Goal: Information Seeking & Learning: Learn about a topic

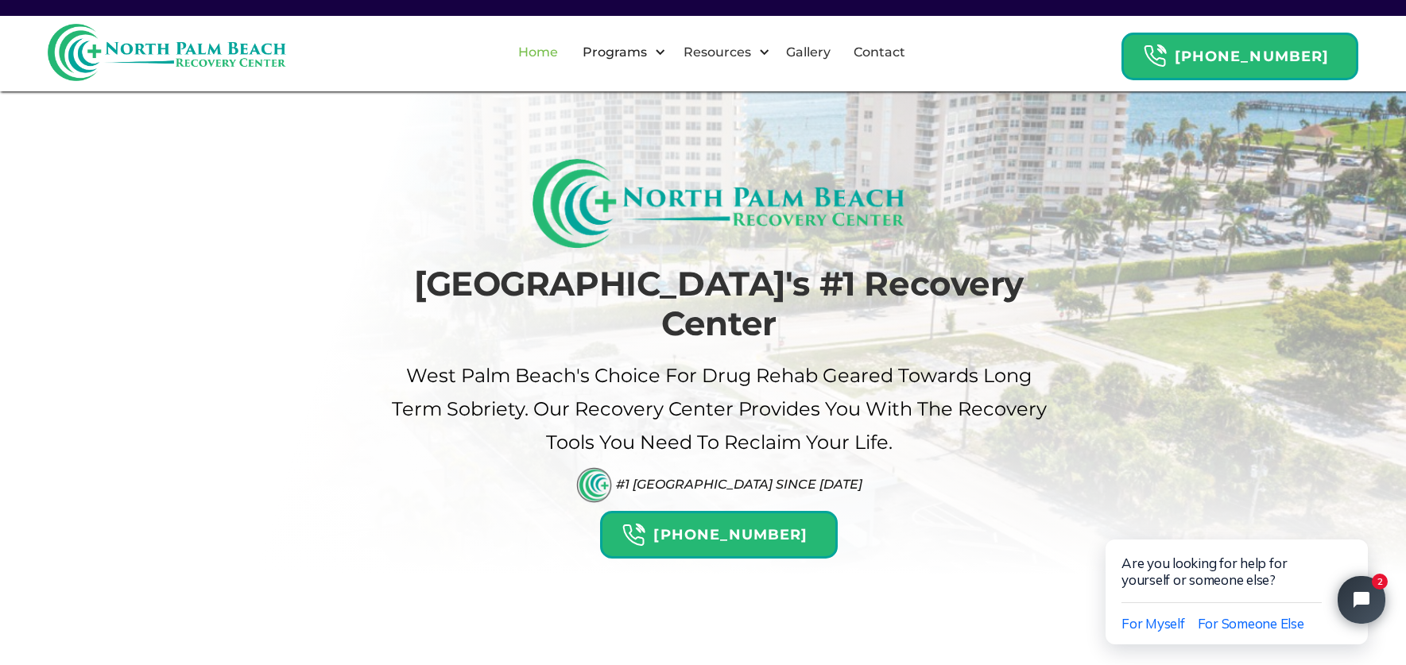
click at [560, 49] on link "Home" at bounding box center [538, 52] width 59 height 51
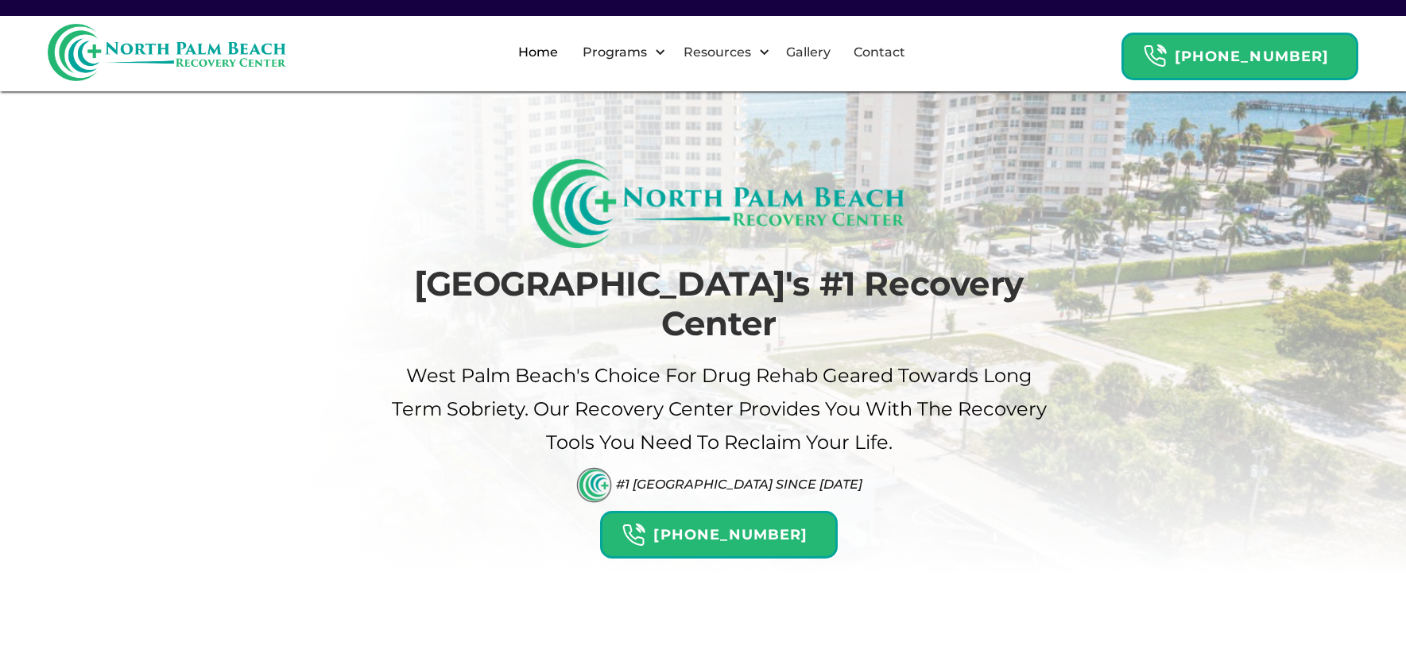
click at [651, 51] on div "Programs" at bounding box center [615, 52] width 72 height 19
click at [552, 48] on link "Home" at bounding box center [538, 52] width 59 height 51
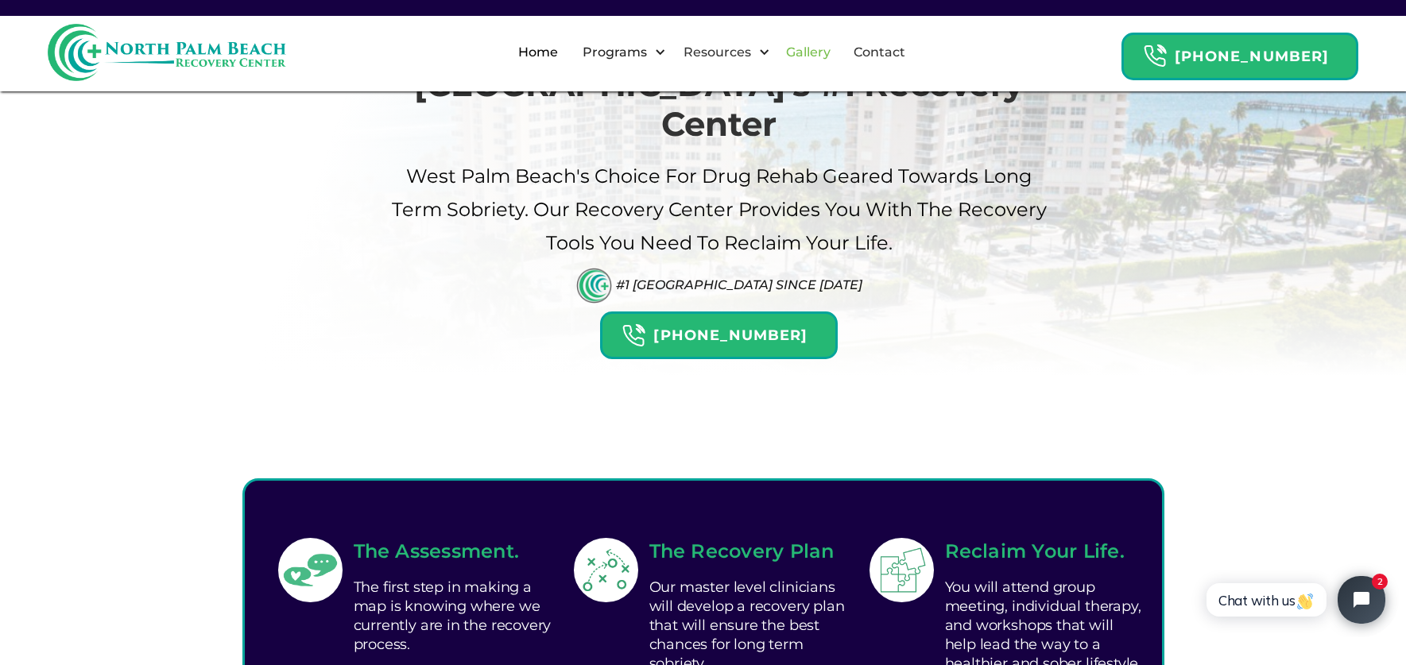
scroll to position [200, 0]
click at [840, 59] on link "Gallery" at bounding box center [809, 52] width 64 height 51
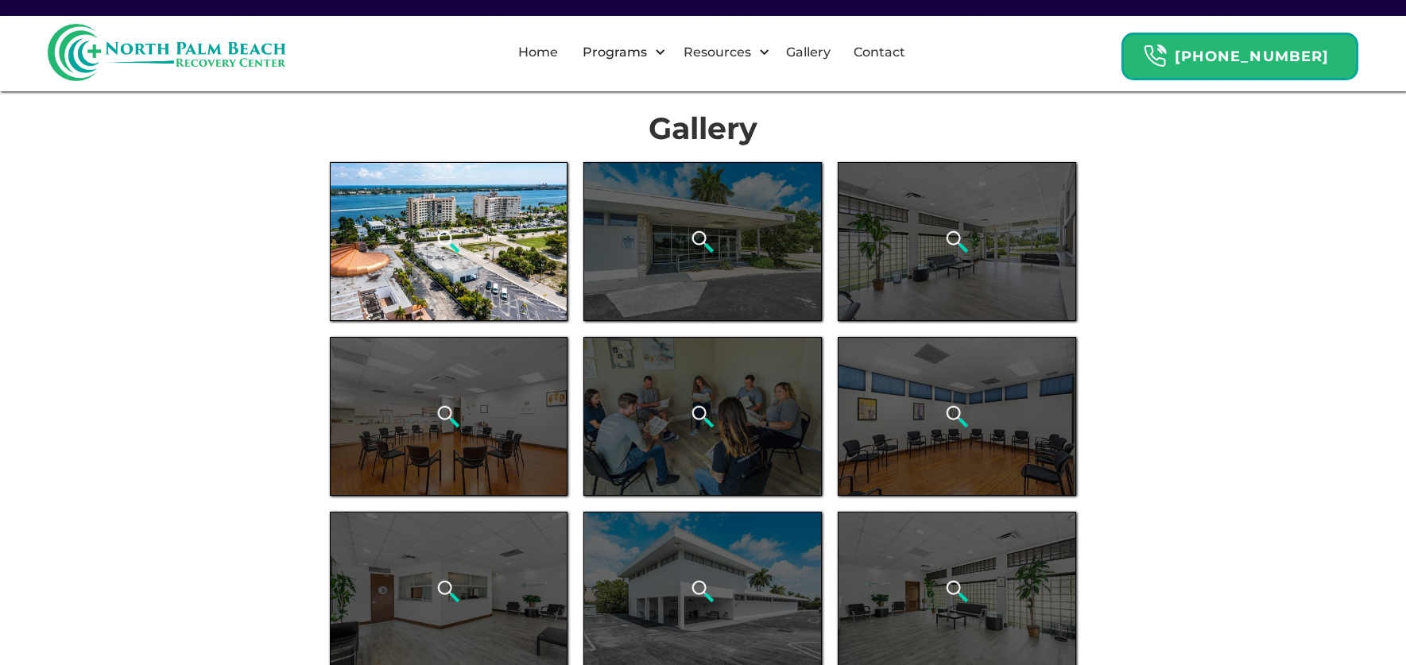
click at [486, 218] on div "open lightbox" at bounding box center [449, 241] width 239 height 159
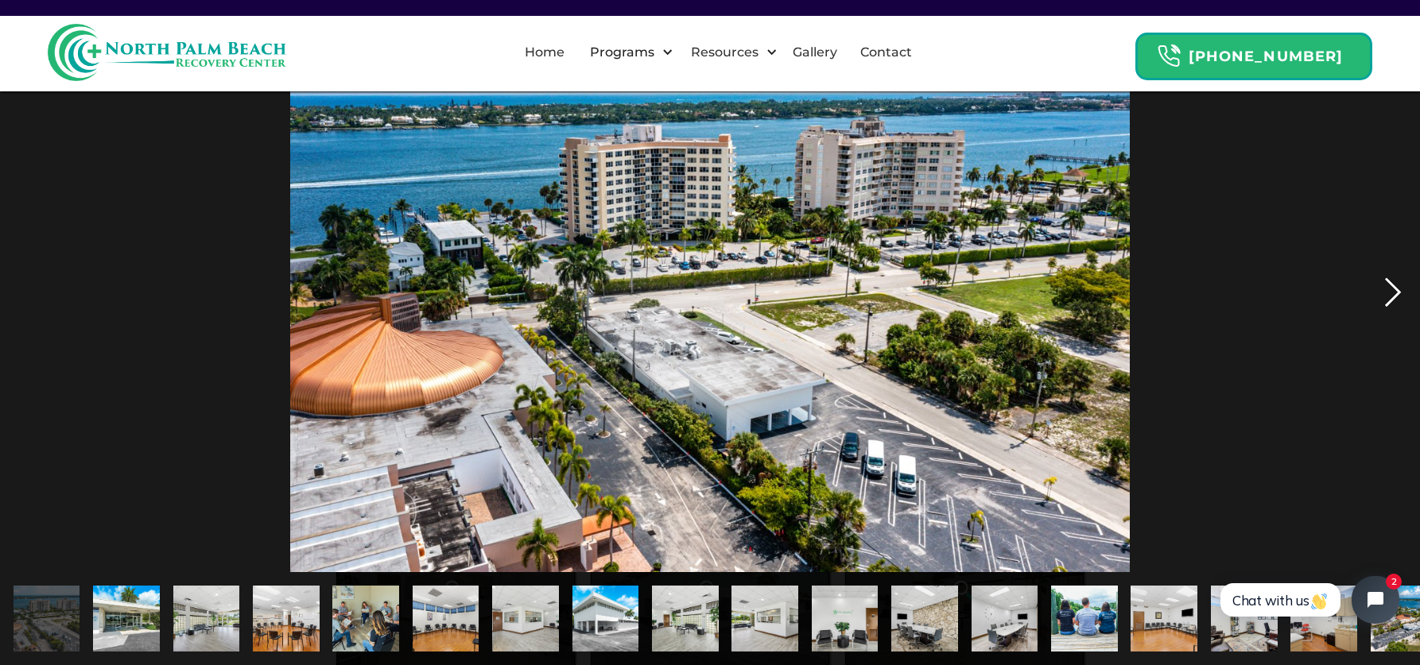
click at [1384, 281] on div "next image" at bounding box center [1393, 293] width 54 height 559
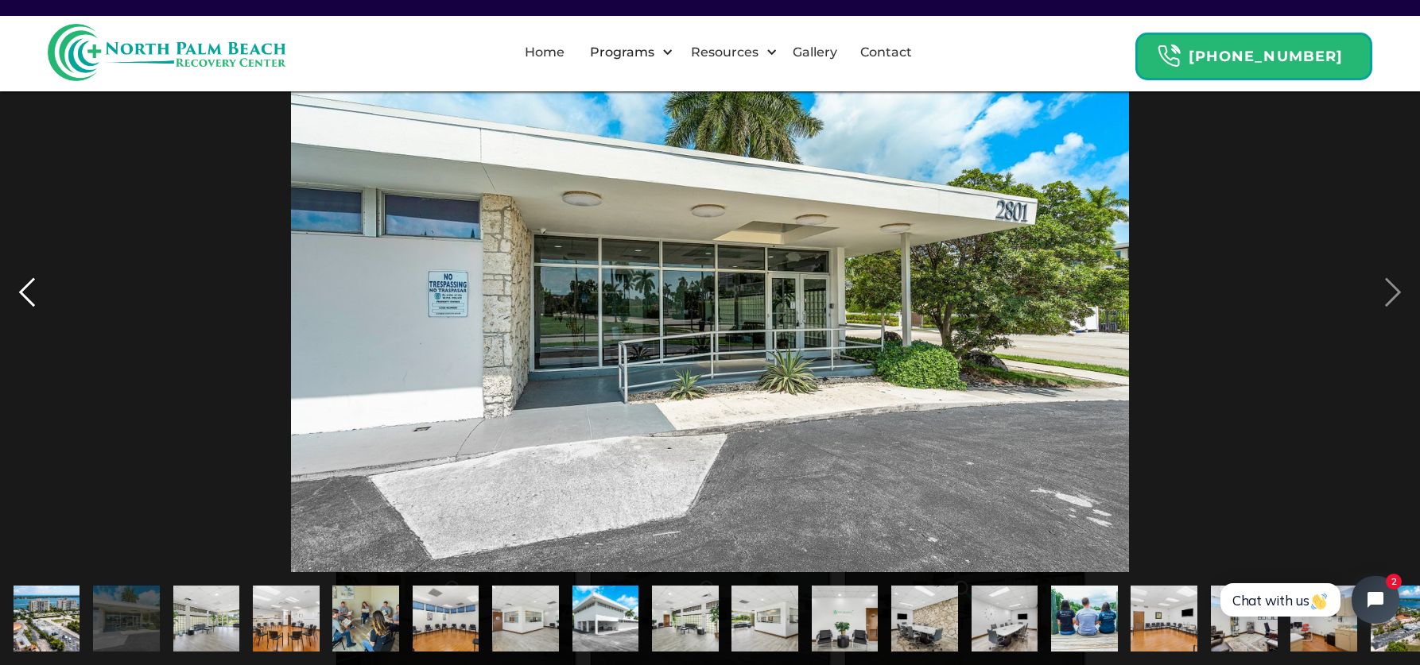
click at [17, 284] on div "previous image" at bounding box center [27, 293] width 54 height 559
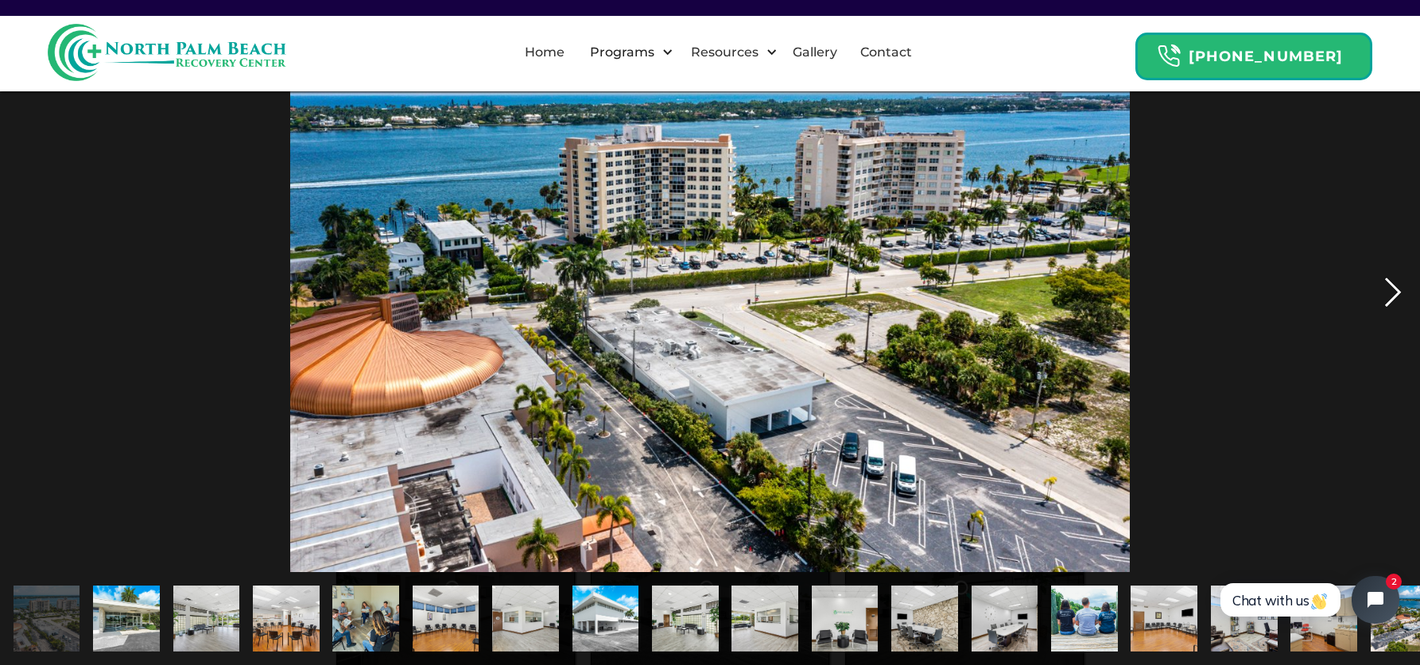
click at [1396, 293] on div "next image" at bounding box center [1393, 293] width 54 height 559
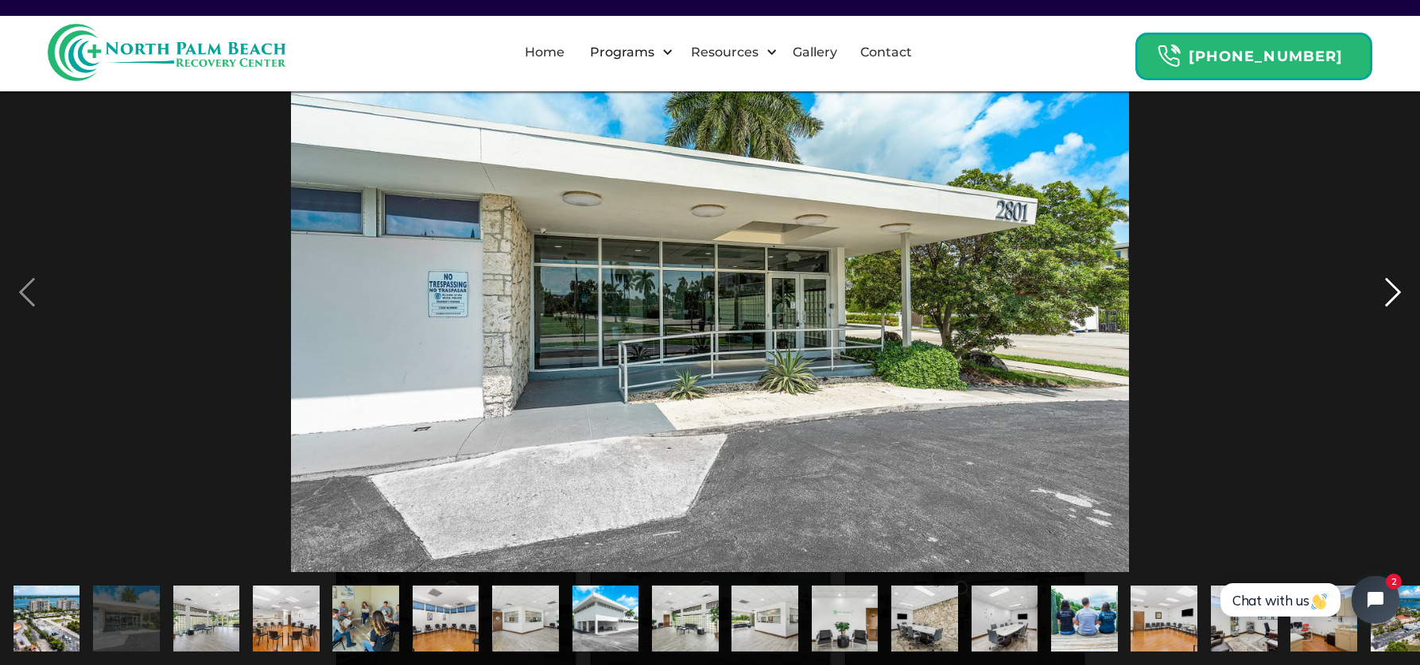
click at [1396, 293] on div "next image" at bounding box center [1393, 293] width 54 height 559
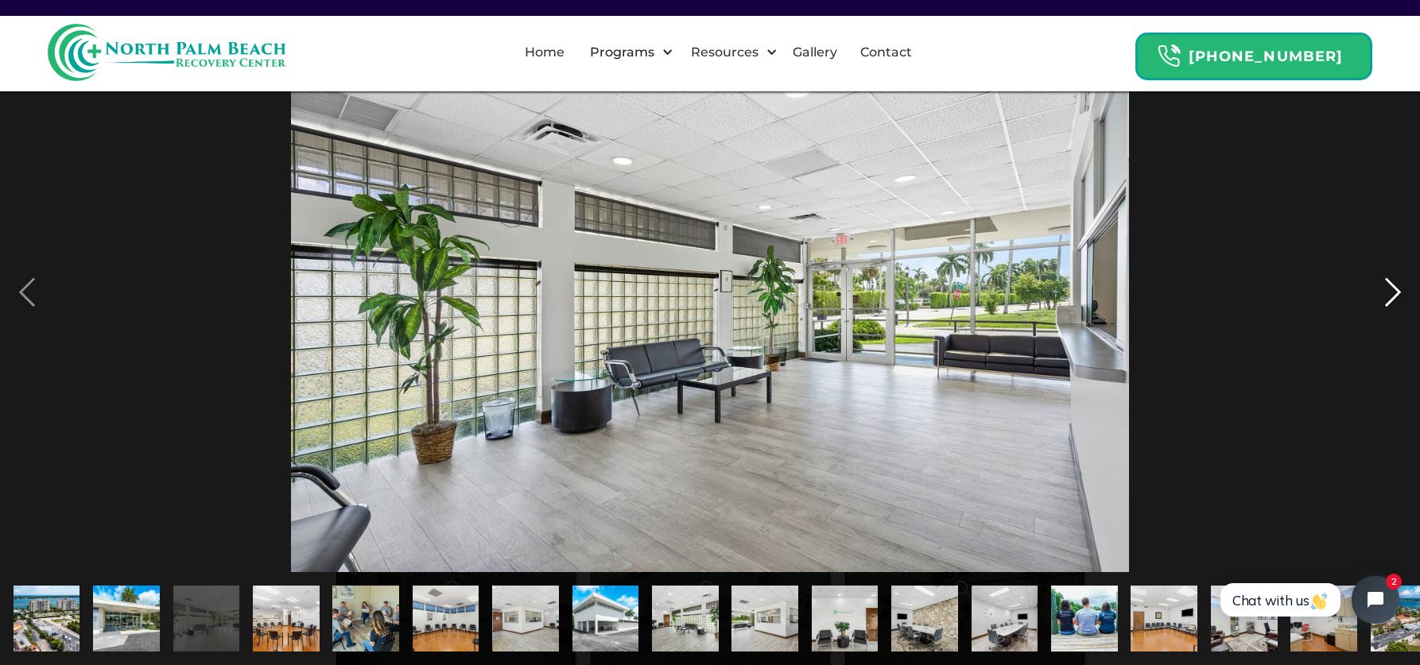
click at [1396, 293] on div "next image" at bounding box center [1393, 293] width 54 height 559
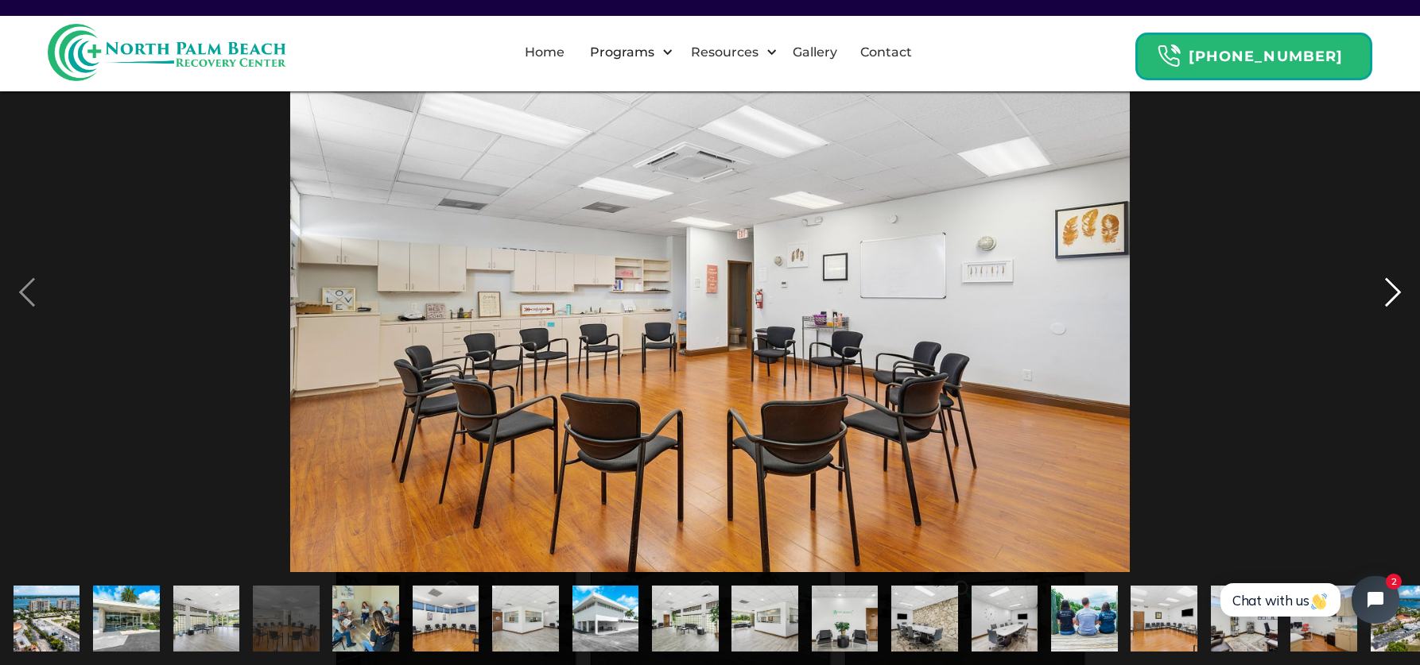
click at [1396, 293] on div "next image" at bounding box center [1393, 293] width 54 height 559
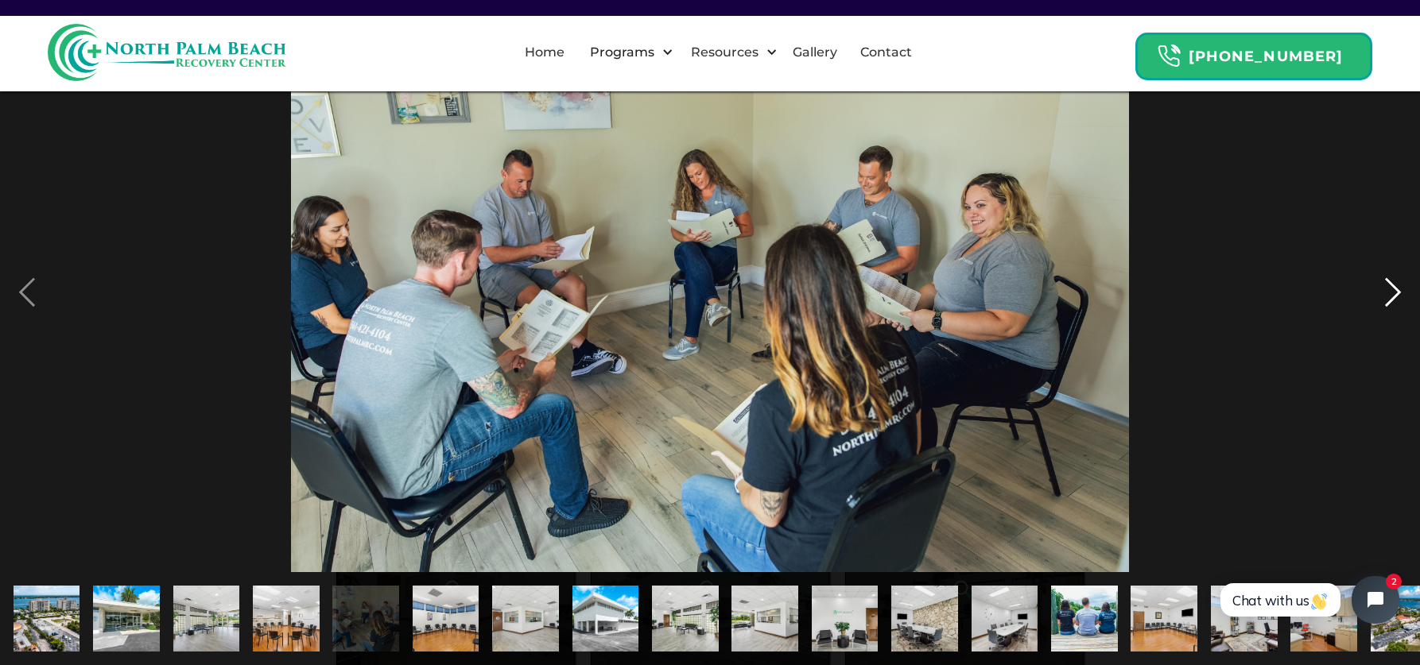
click at [1396, 293] on div "next image" at bounding box center [1393, 293] width 54 height 559
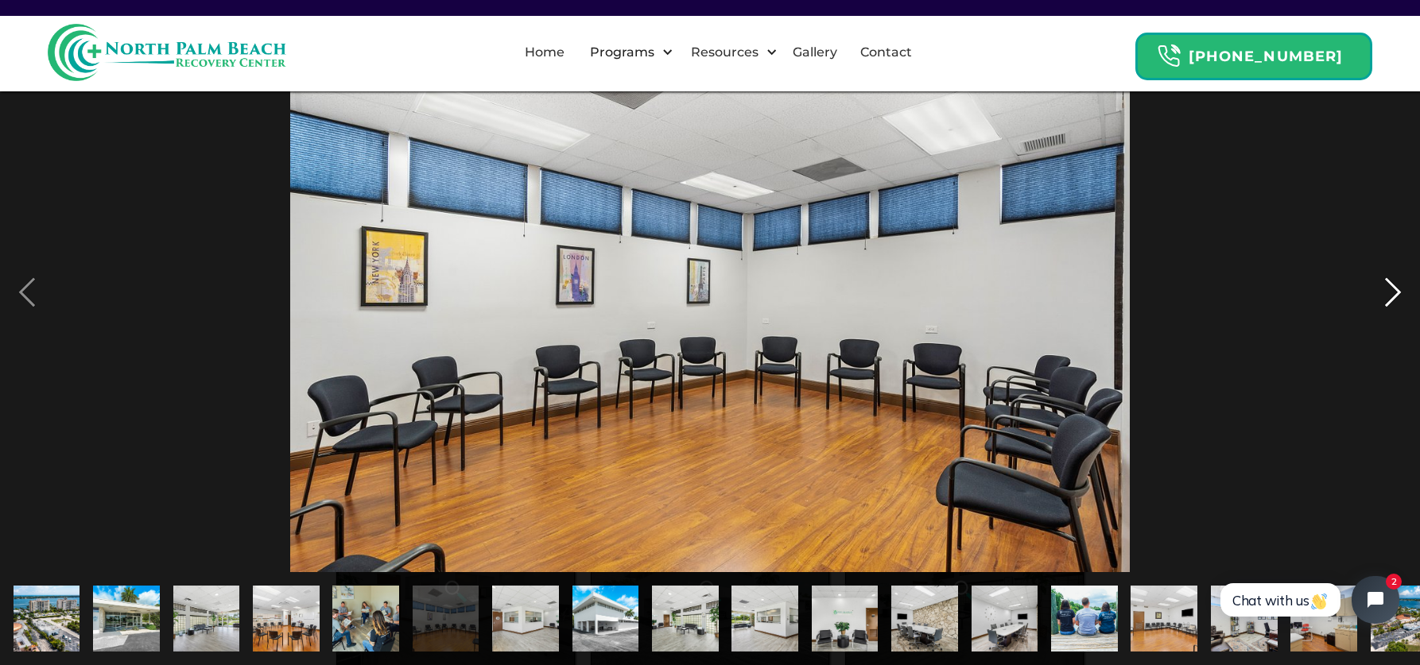
click at [1396, 293] on div "next image" at bounding box center [1393, 293] width 54 height 559
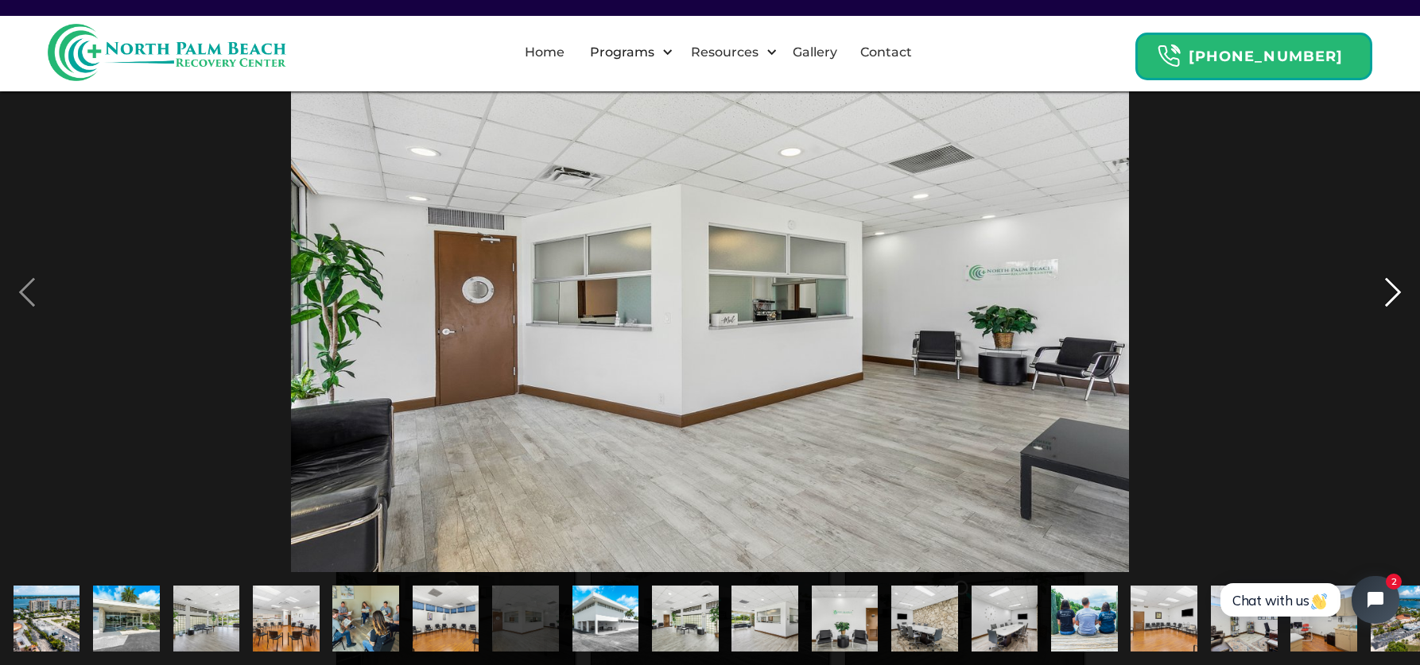
click at [1396, 293] on div "next image" at bounding box center [1393, 293] width 54 height 559
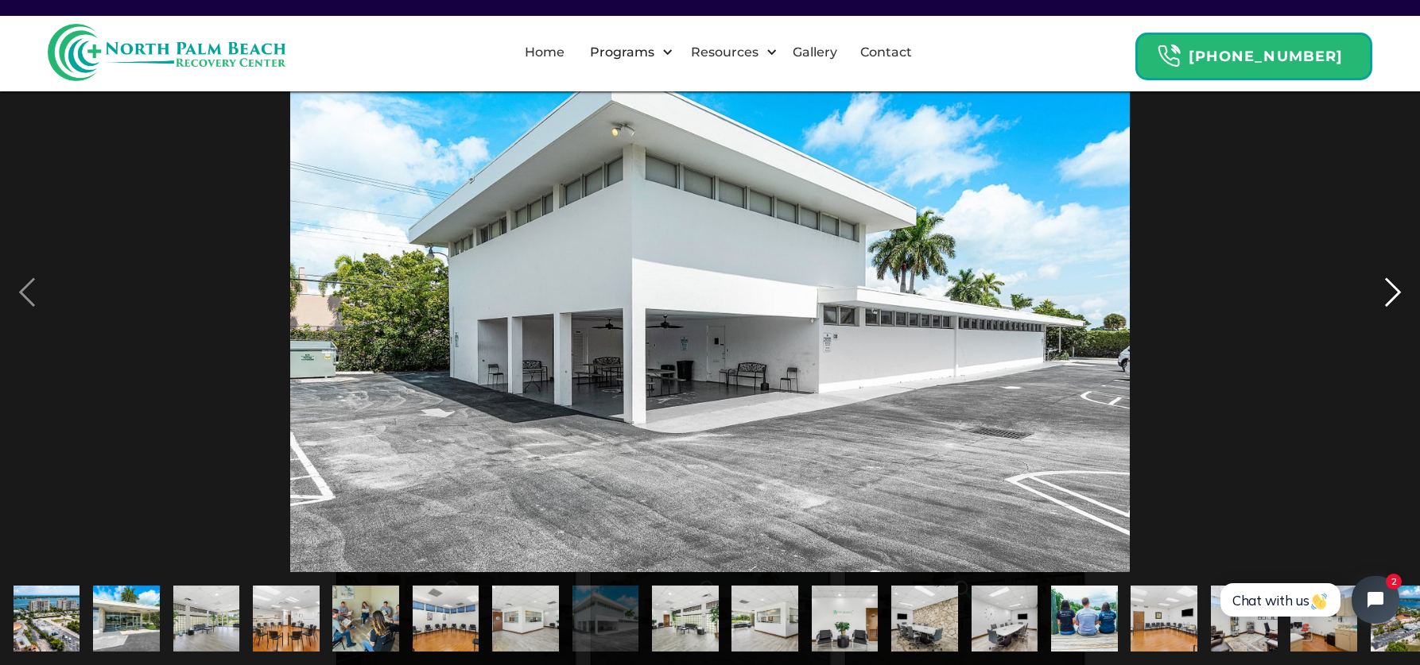
click at [1397, 292] on div "next image" at bounding box center [1393, 293] width 54 height 559
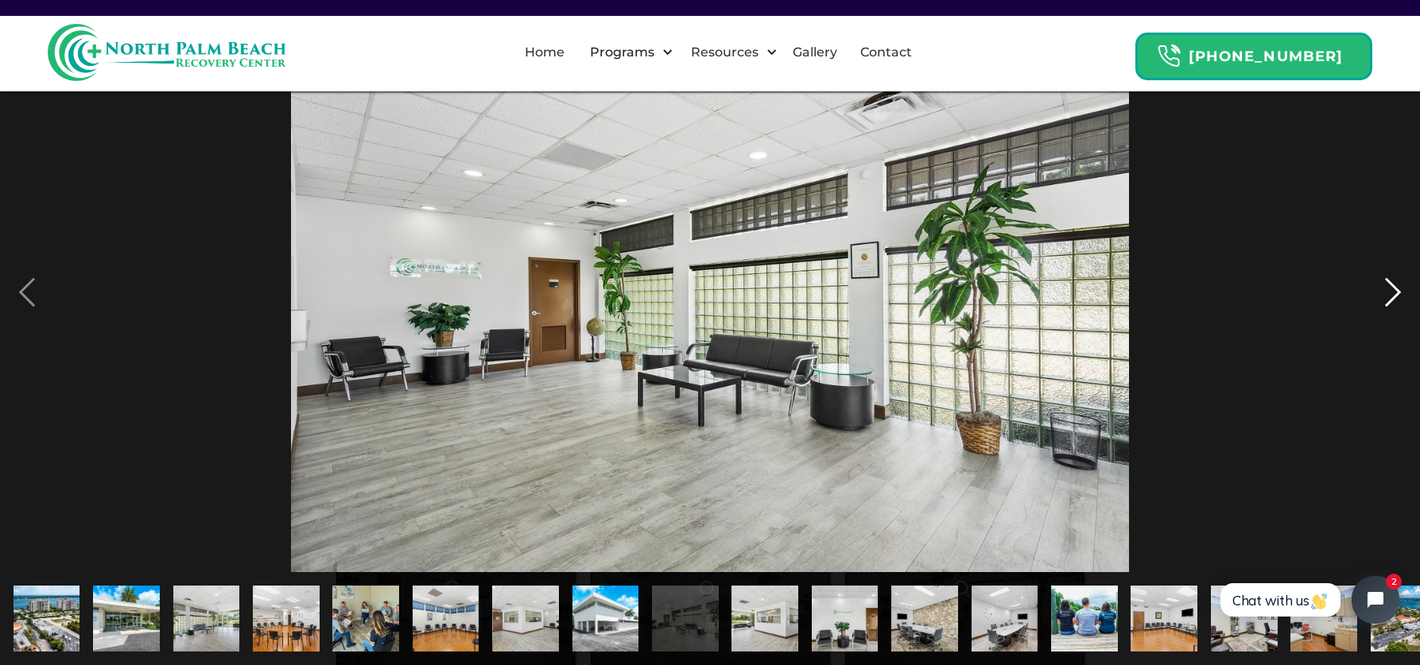
click at [1397, 292] on div "next image" at bounding box center [1393, 293] width 54 height 559
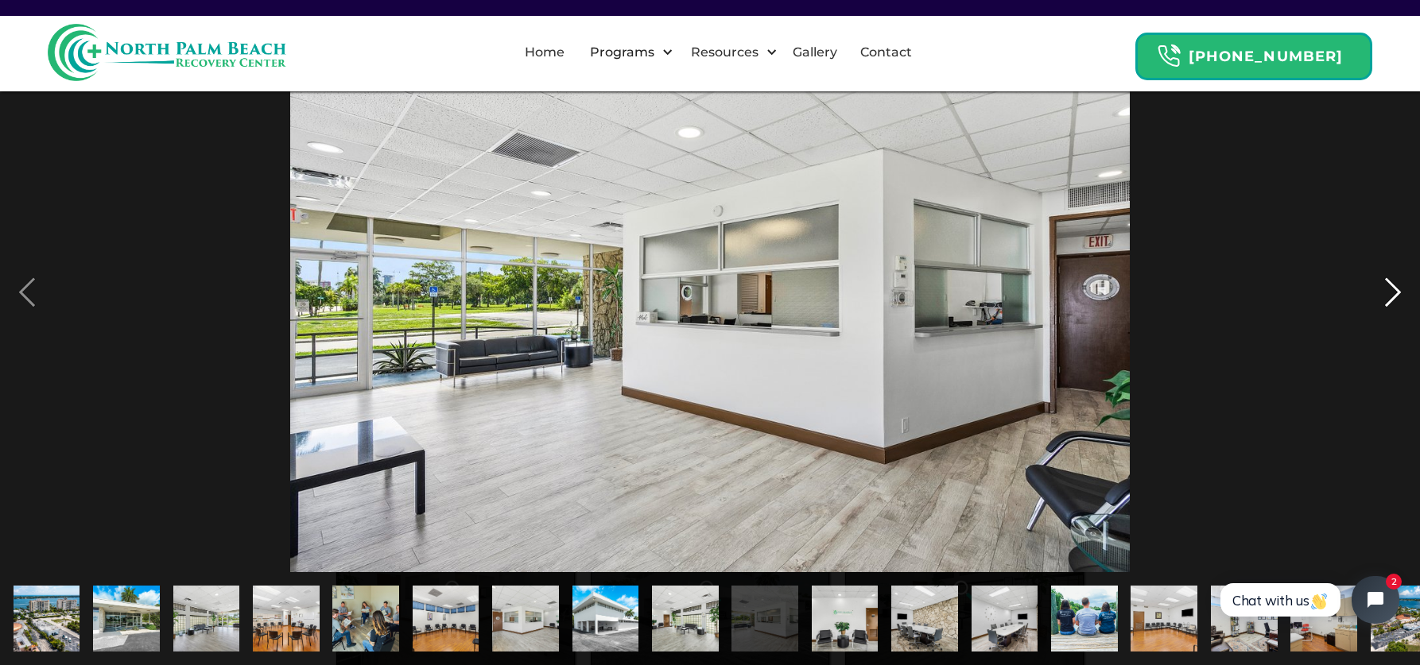
click at [1397, 292] on div "next image" at bounding box center [1393, 293] width 54 height 559
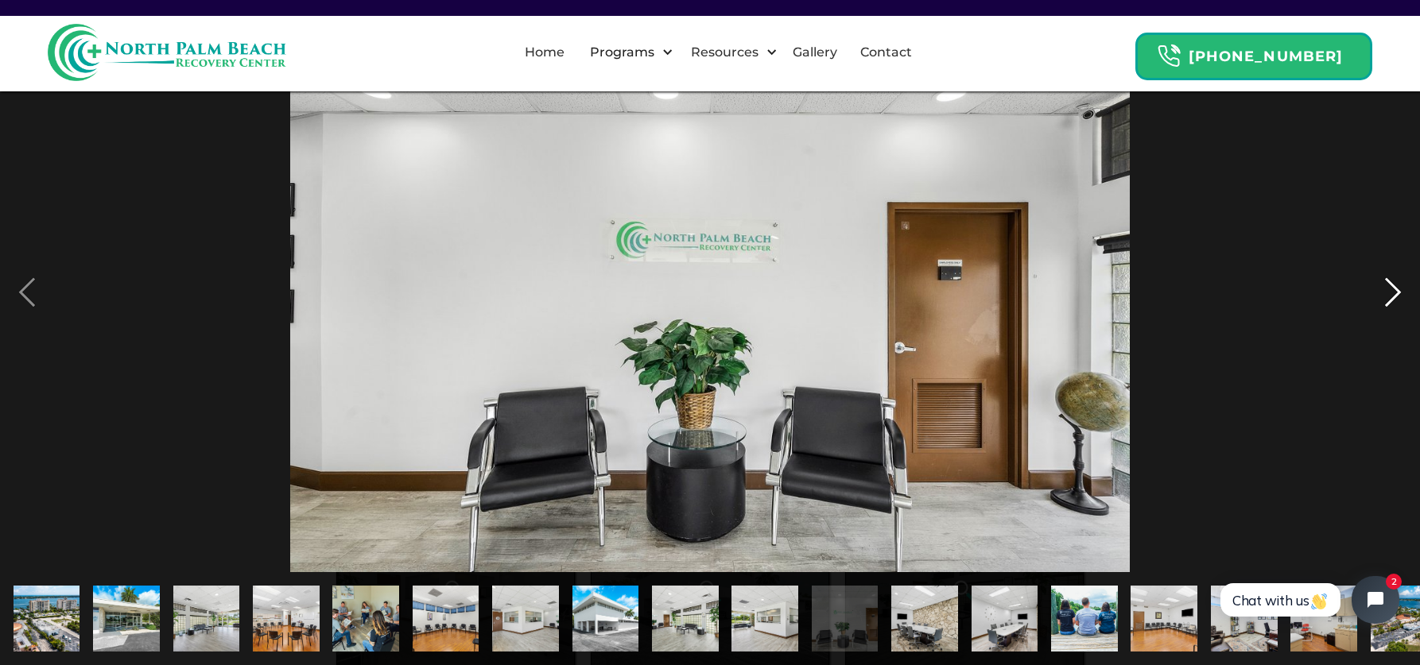
click at [1397, 292] on div "next image" at bounding box center [1393, 293] width 54 height 559
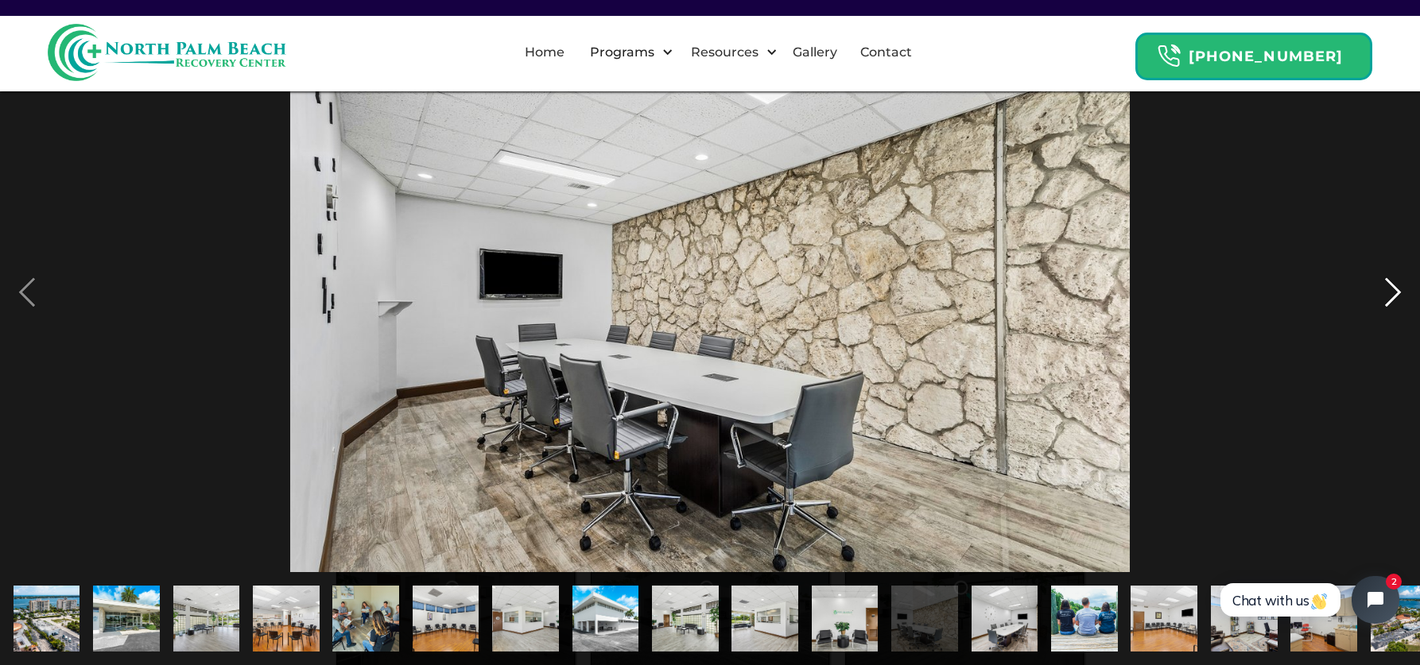
click at [1397, 292] on div "next image" at bounding box center [1393, 293] width 54 height 559
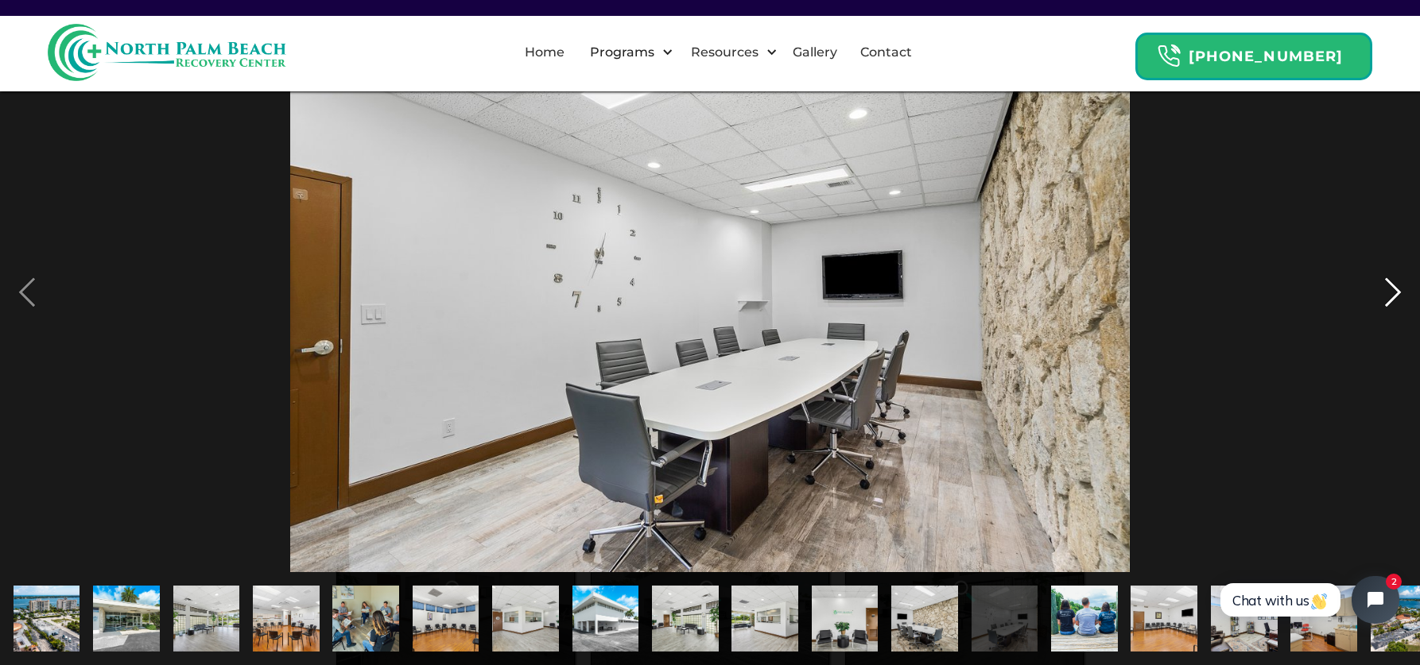
click at [1397, 292] on div "next image" at bounding box center [1393, 293] width 54 height 559
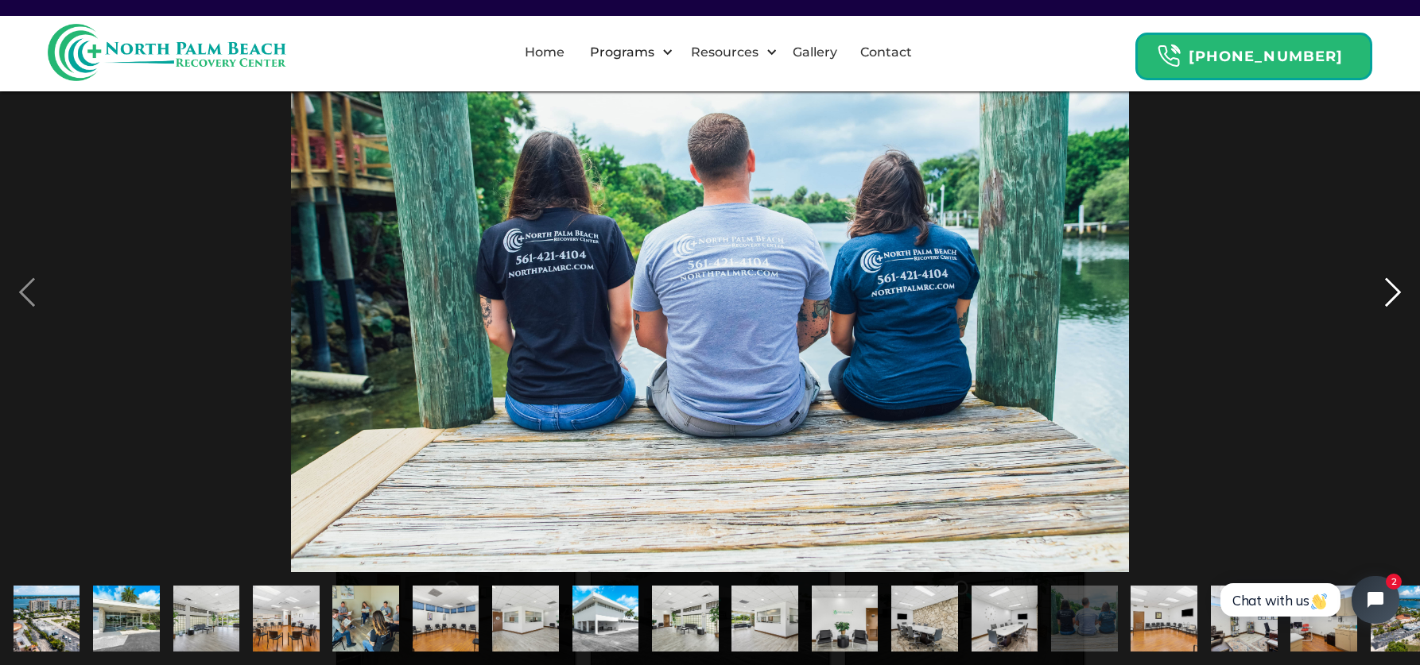
click at [1397, 290] on div "next image" at bounding box center [1393, 293] width 54 height 559
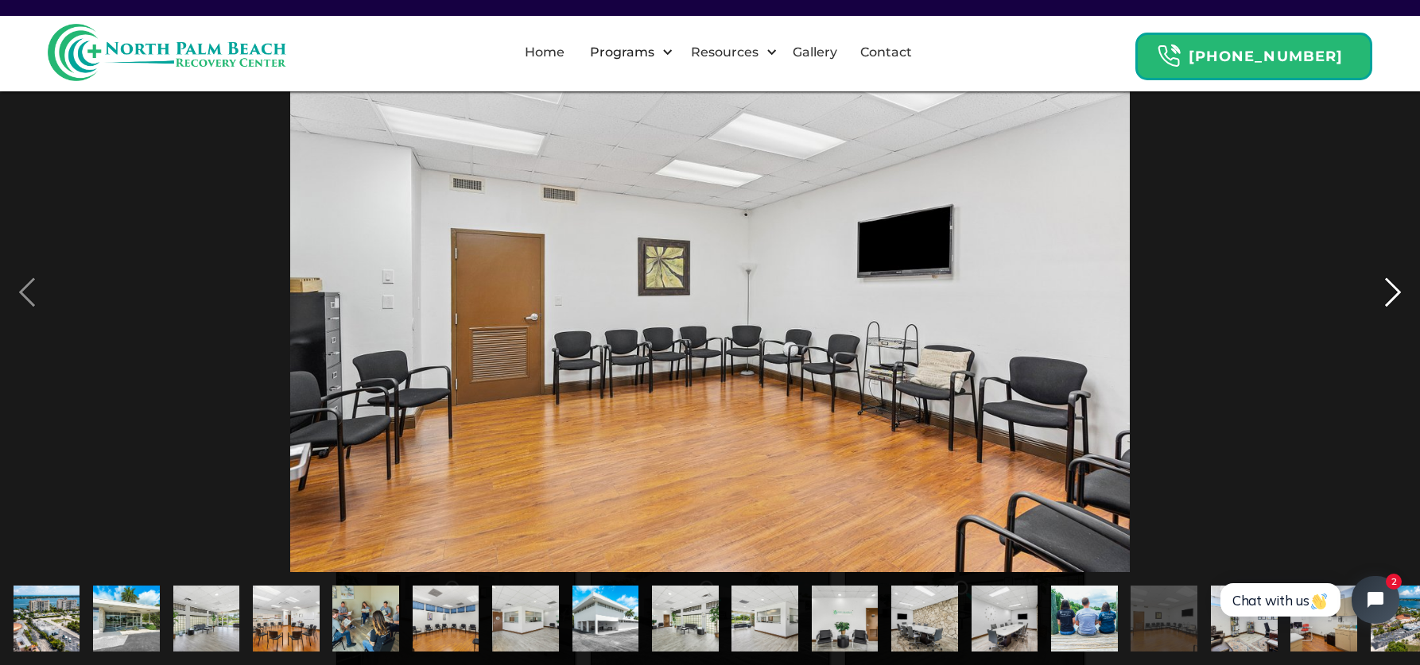
click at [1397, 290] on div "next image" at bounding box center [1393, 293] width 54 height 559
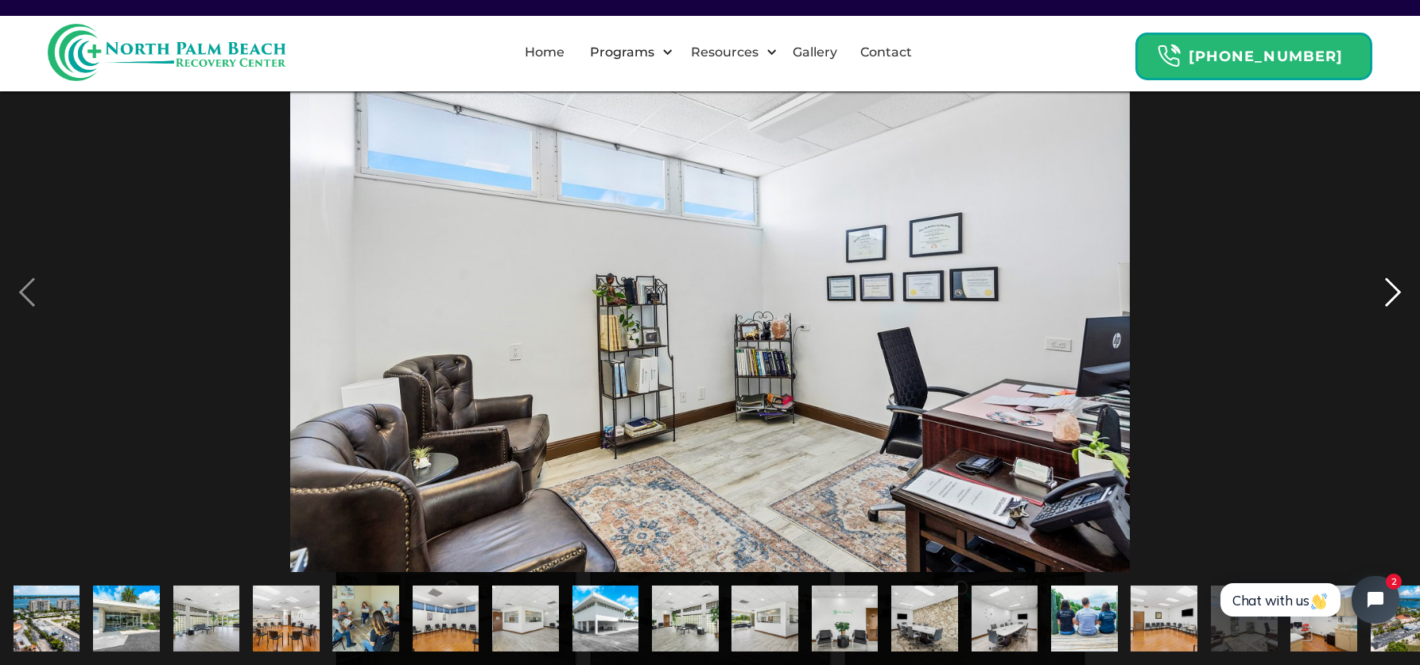
click at [1397, 290] on div "next image" at bounding box center [1393, 293] width 54 height 559
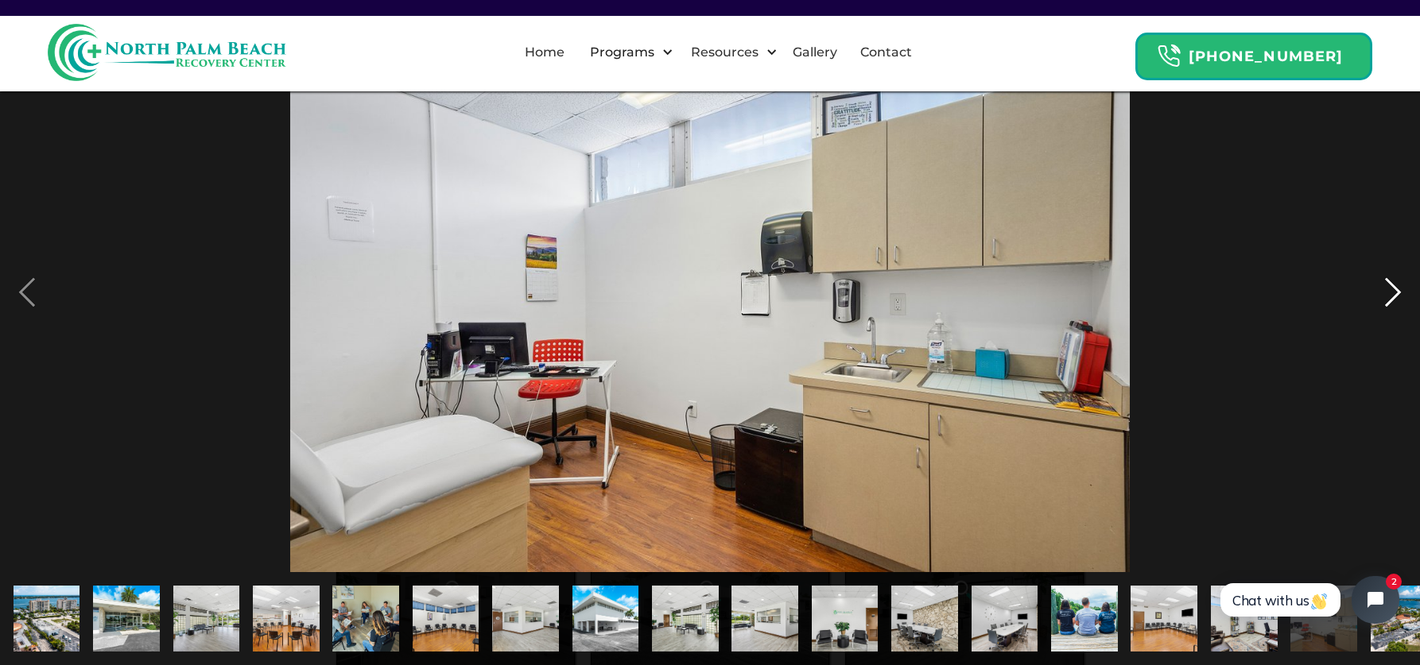
click at [1397, 290] on div "next image" at bounding box center [1393, 293] width 54 height 559
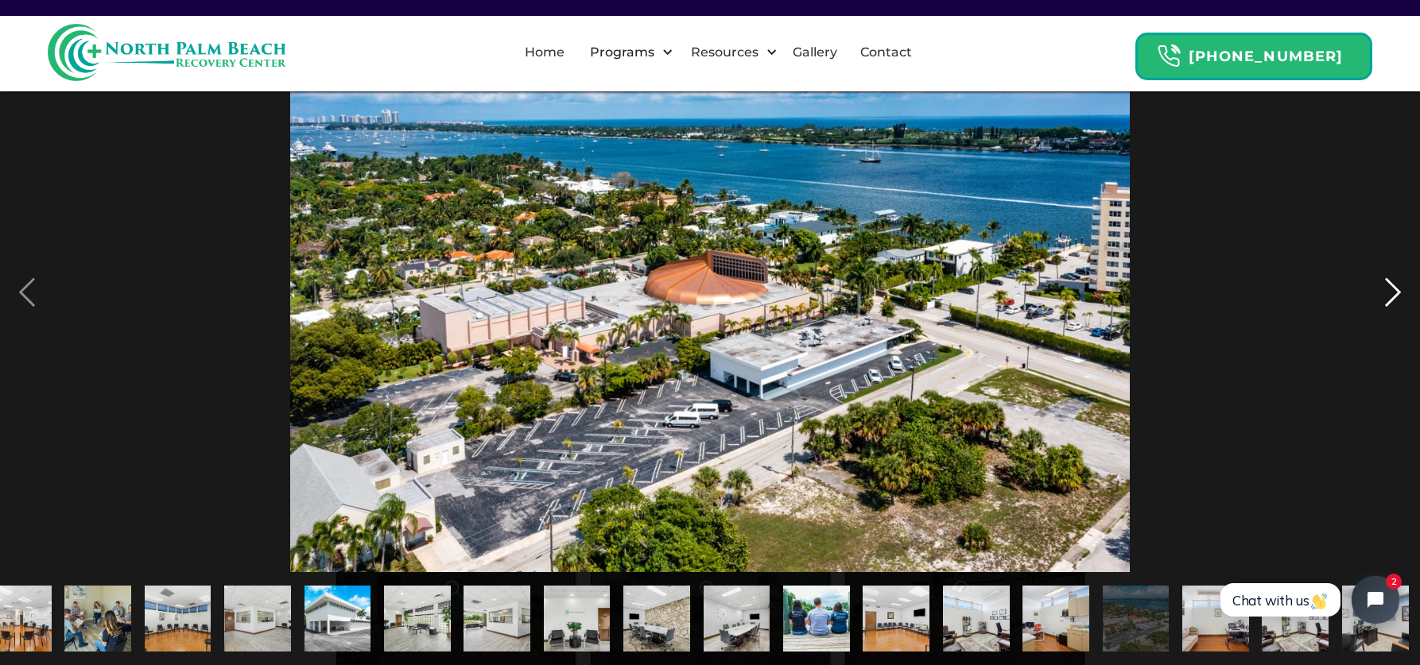
scroll to position [0, 270]
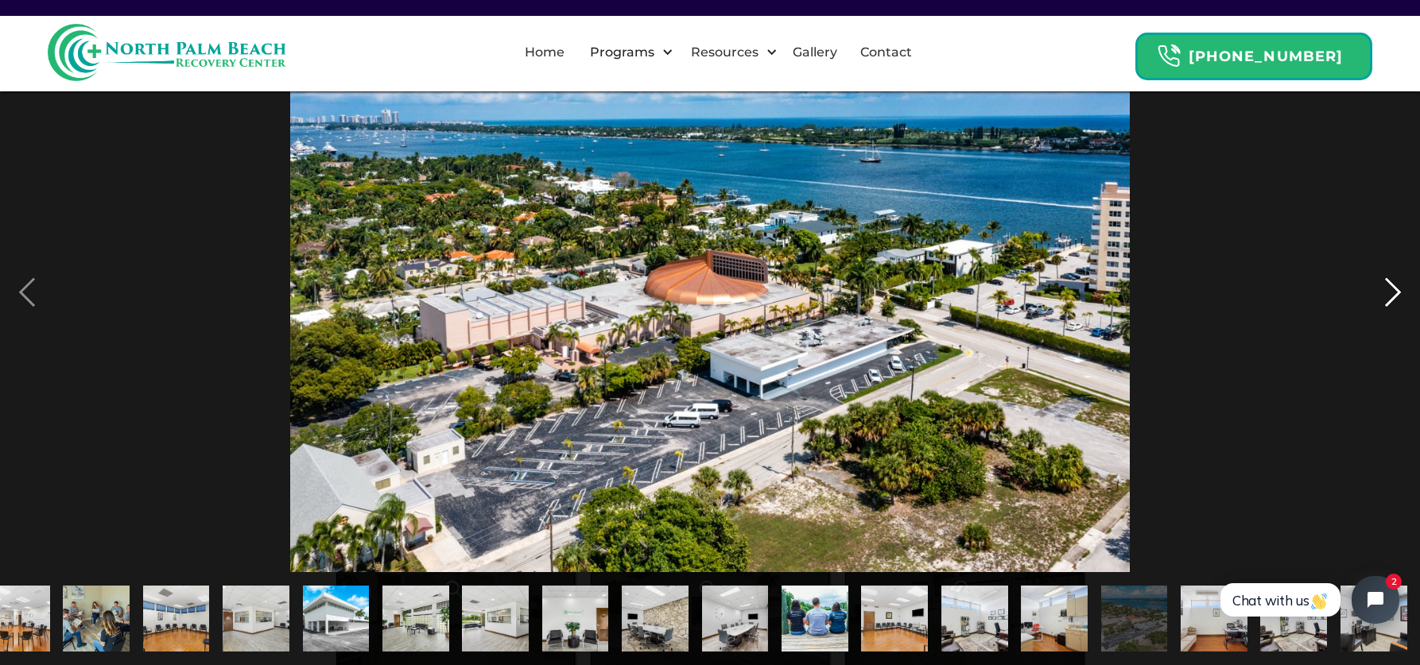
click at [1397, 290] on div "next image" at bounding box center [1393, 293] width 54 height 559
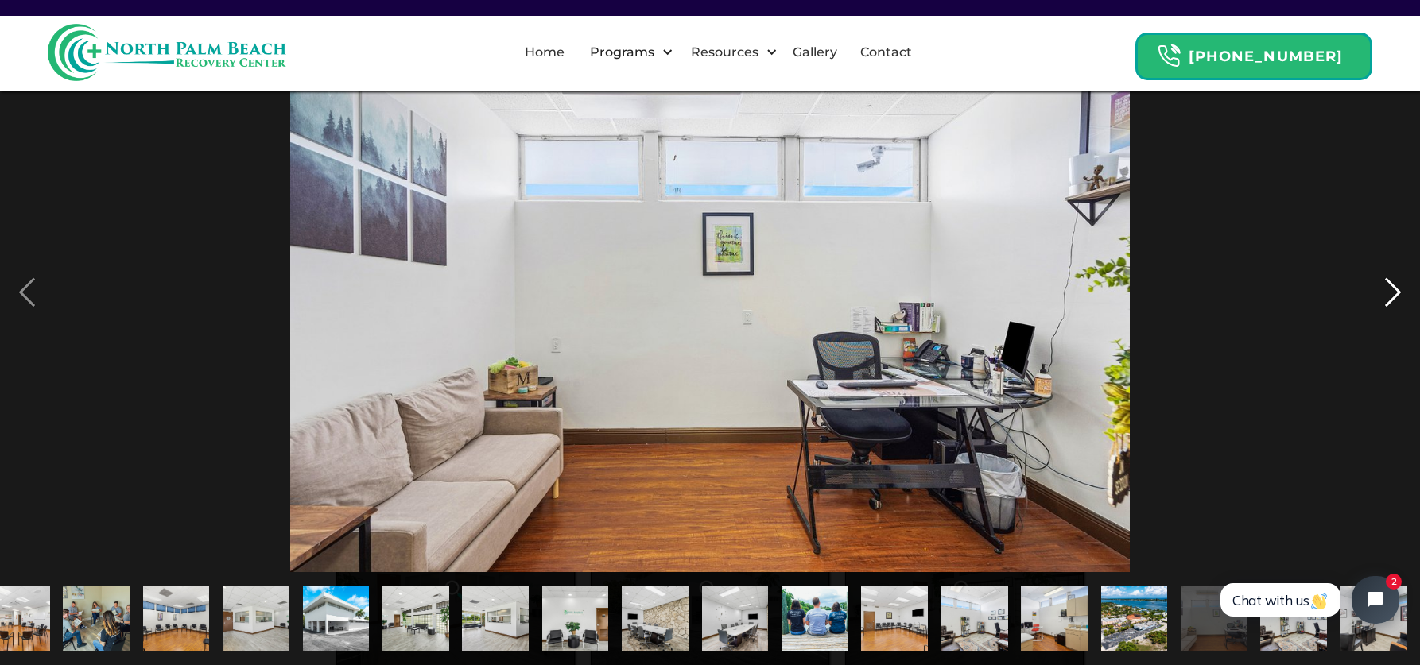
click at [1397, 290] on div "next image" at bounding box center [1393, 293] width 54 height 559
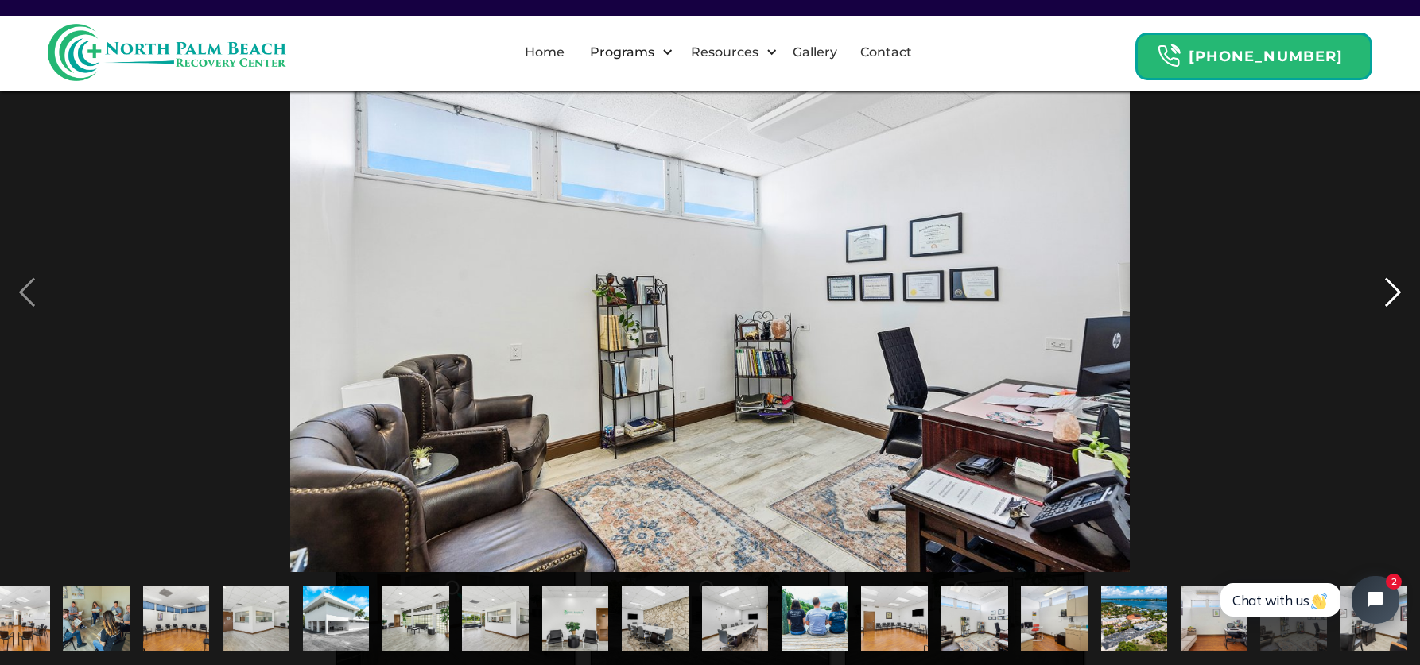
click at [1397, 289] on div "next image" at bounding box center [1393, 293] width 54 height 559
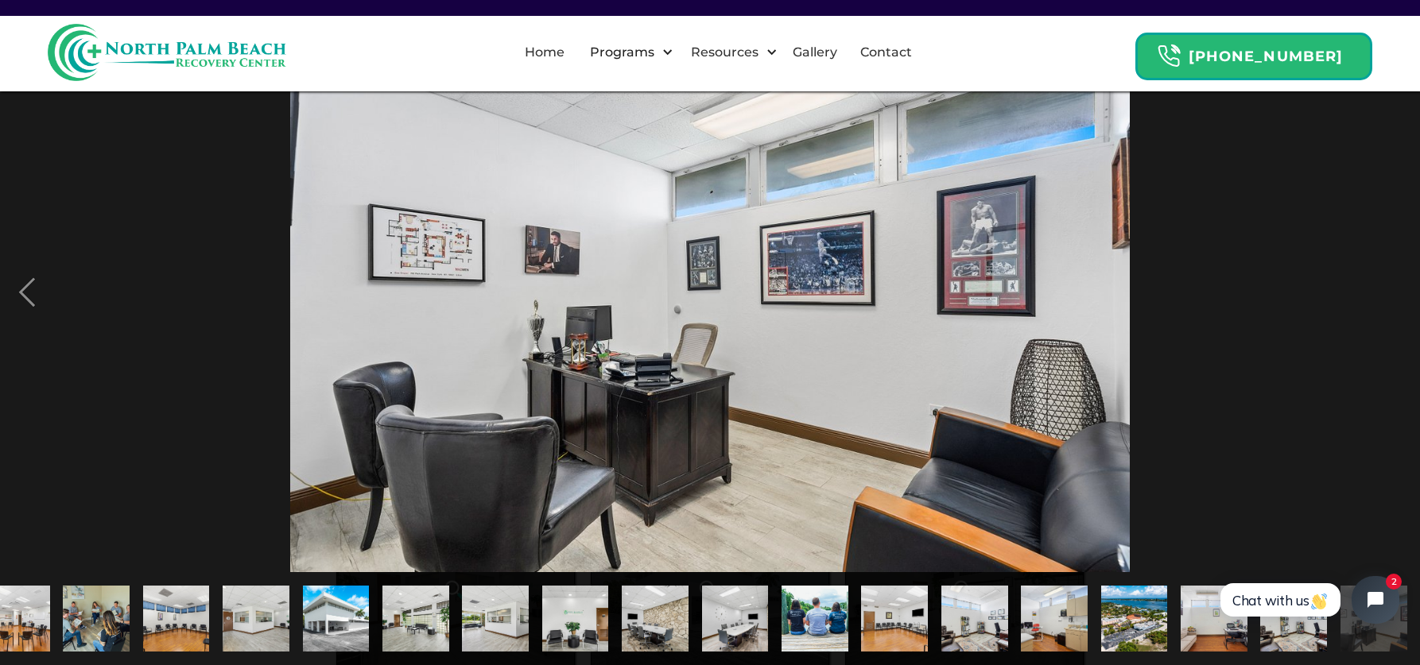
click at [1397, 288] on div "next image" at bounding box center [1393, 293] width 54 height 559
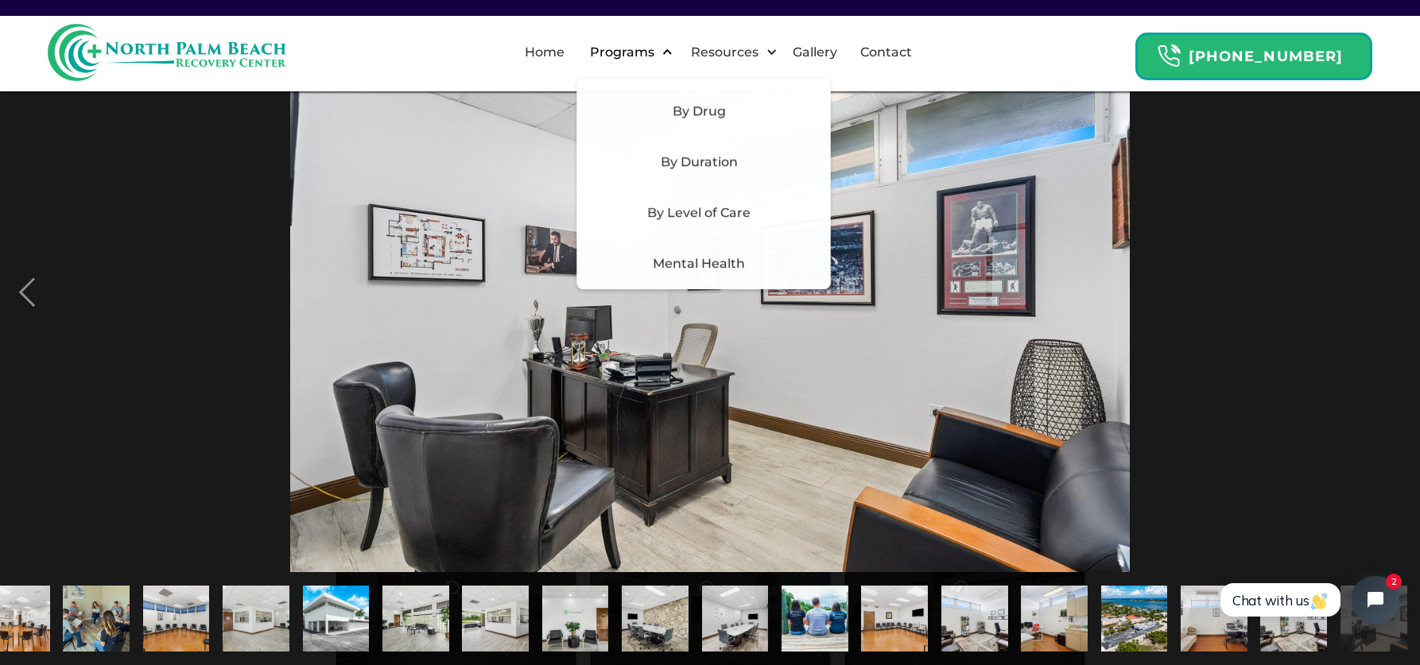
click at [651, 65] on div "Programs" at bounding box center [626, 52] width 101 height 51
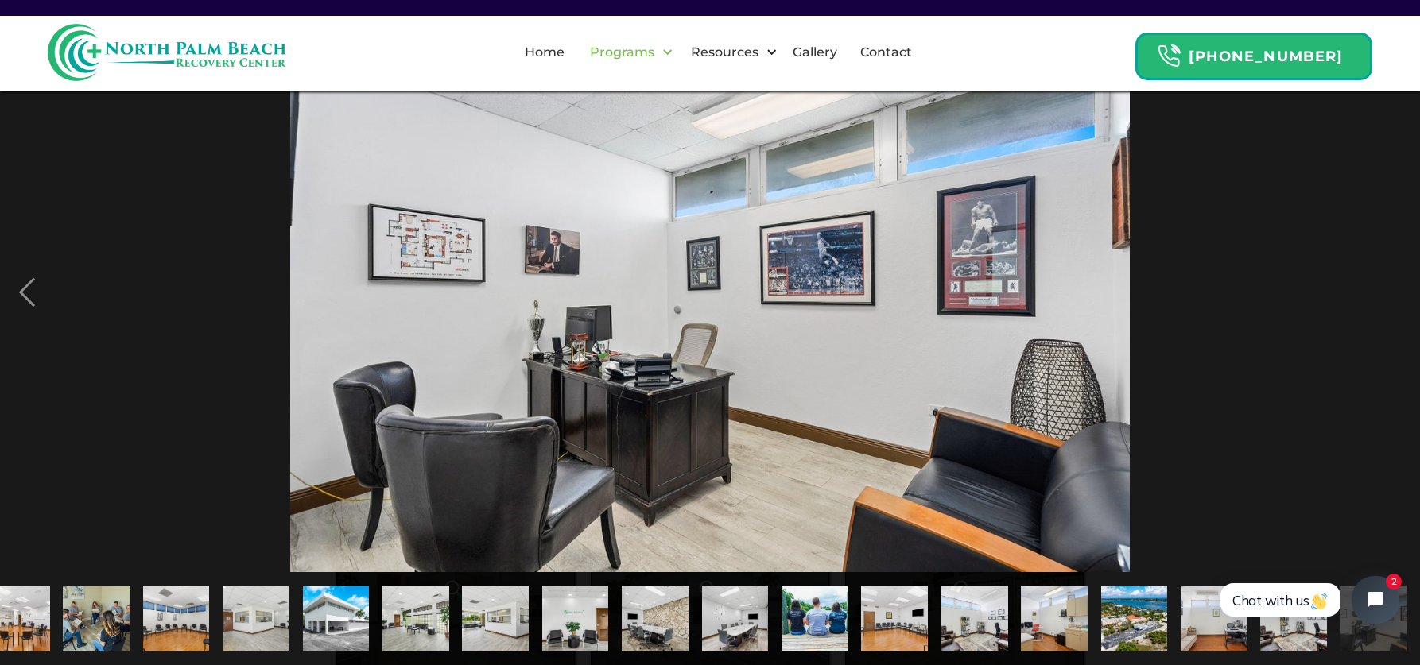
click at [650, 64] on div "Programs" at bounding box center [626, 52] width 101 height 51
click at [1007, 248] on img at bounding box center [709, 293] width 839 height 559
click at [464, 586] on img "show item 10 of 21" at bounding box center [495, 619] width 100 height 67
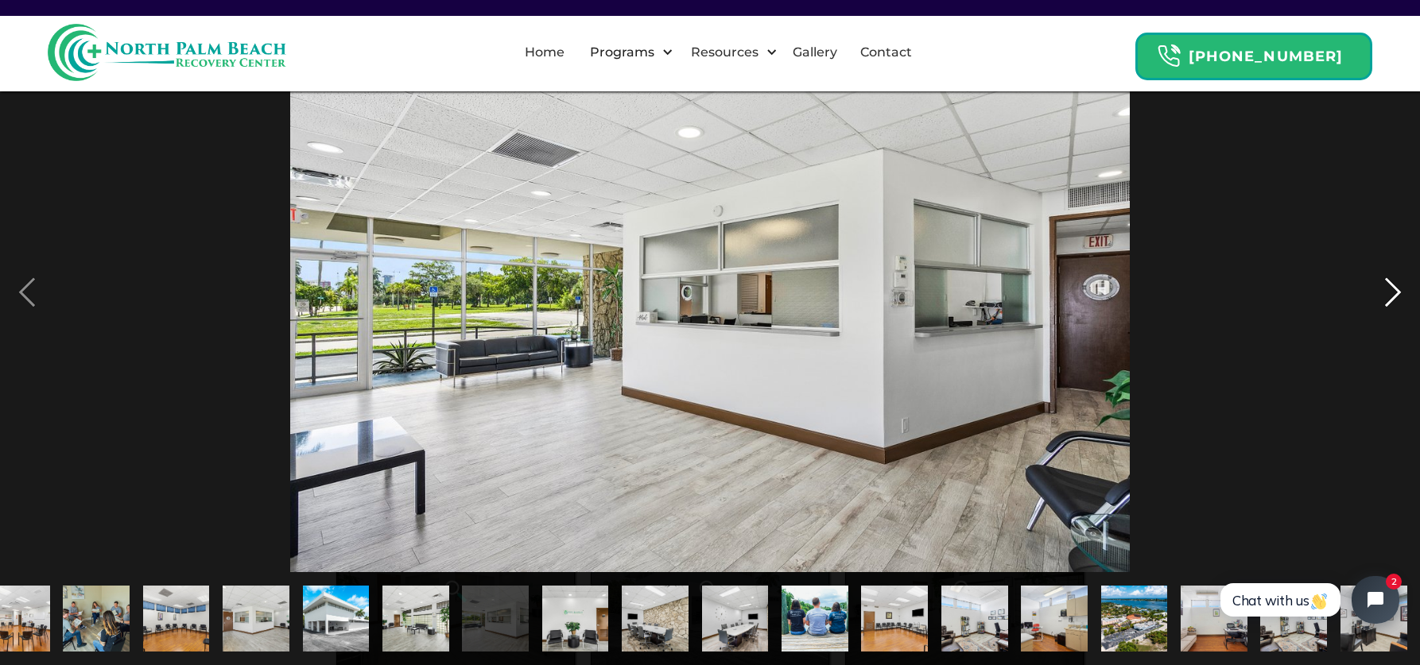
click at [1387, 280] on div "next image" at bounding box center [1393, 293] width 54 height 559
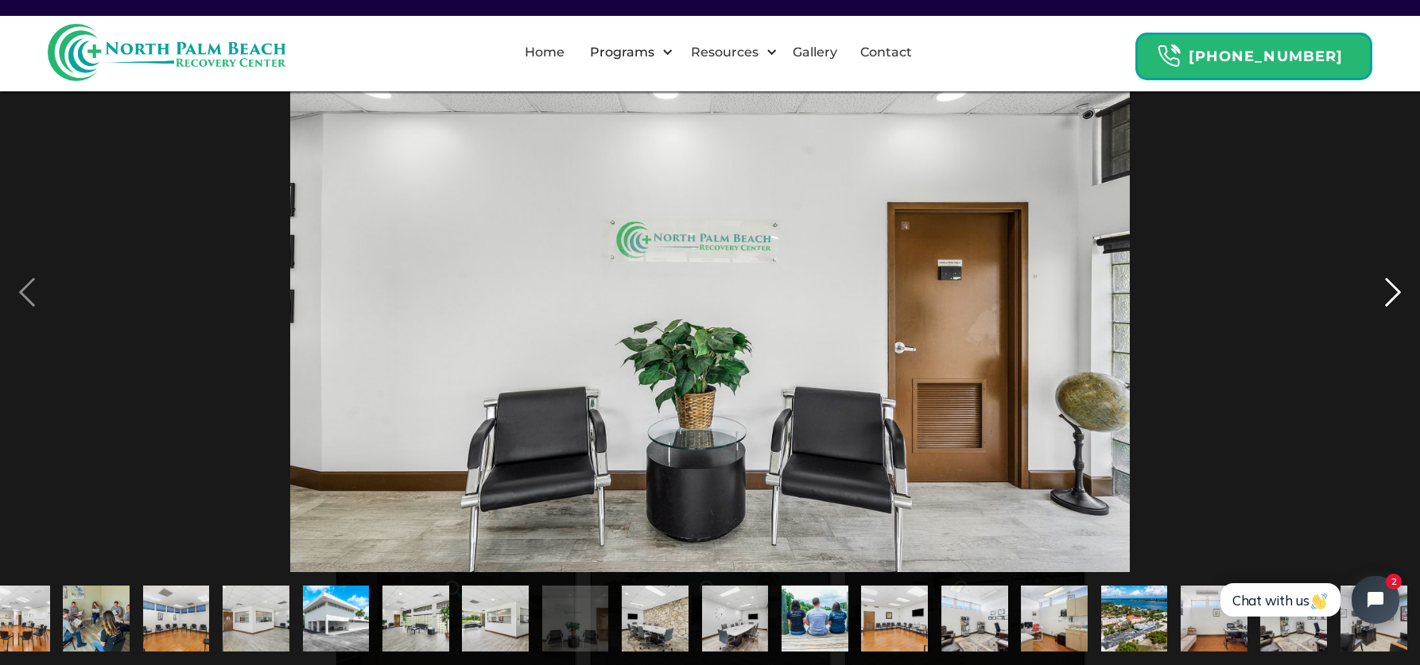
click at [1387, 280] on div "next image" at bounding box center [1393, 293] width 54 height 559
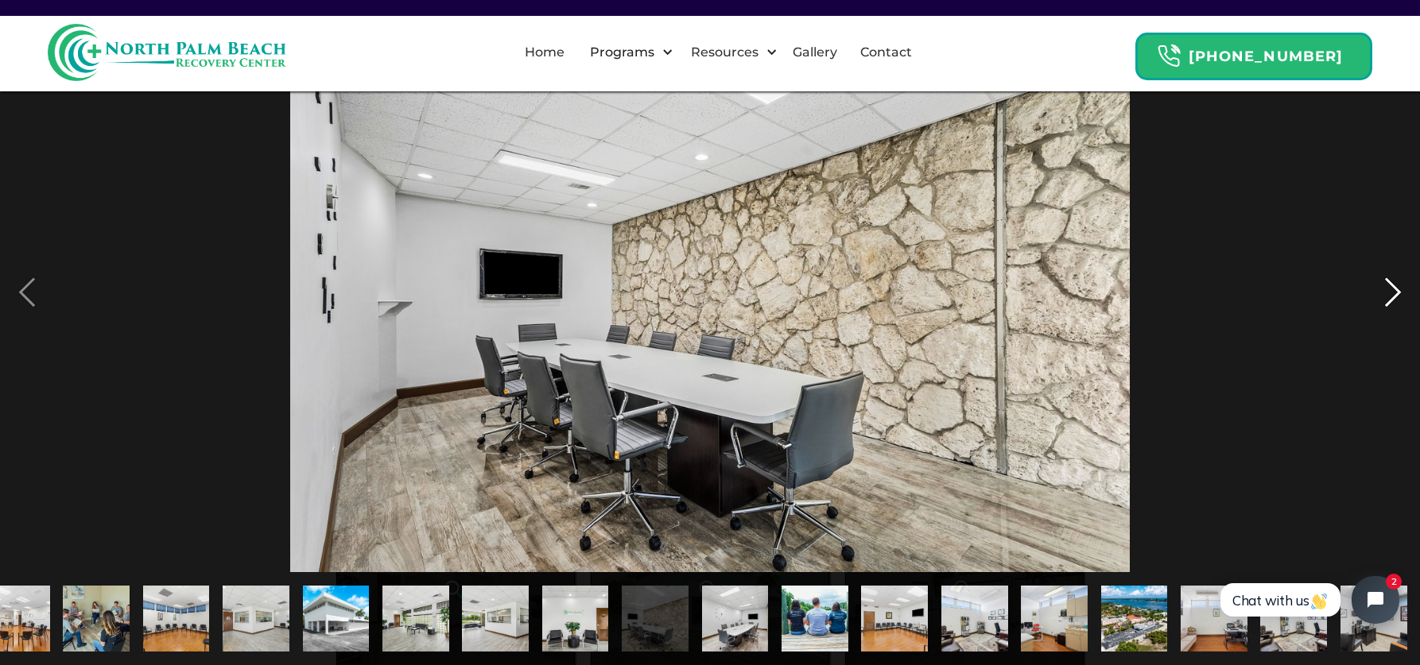
click at [1387, 280] on div "next image" at bounding box center [1393, 293] width 54 height 559
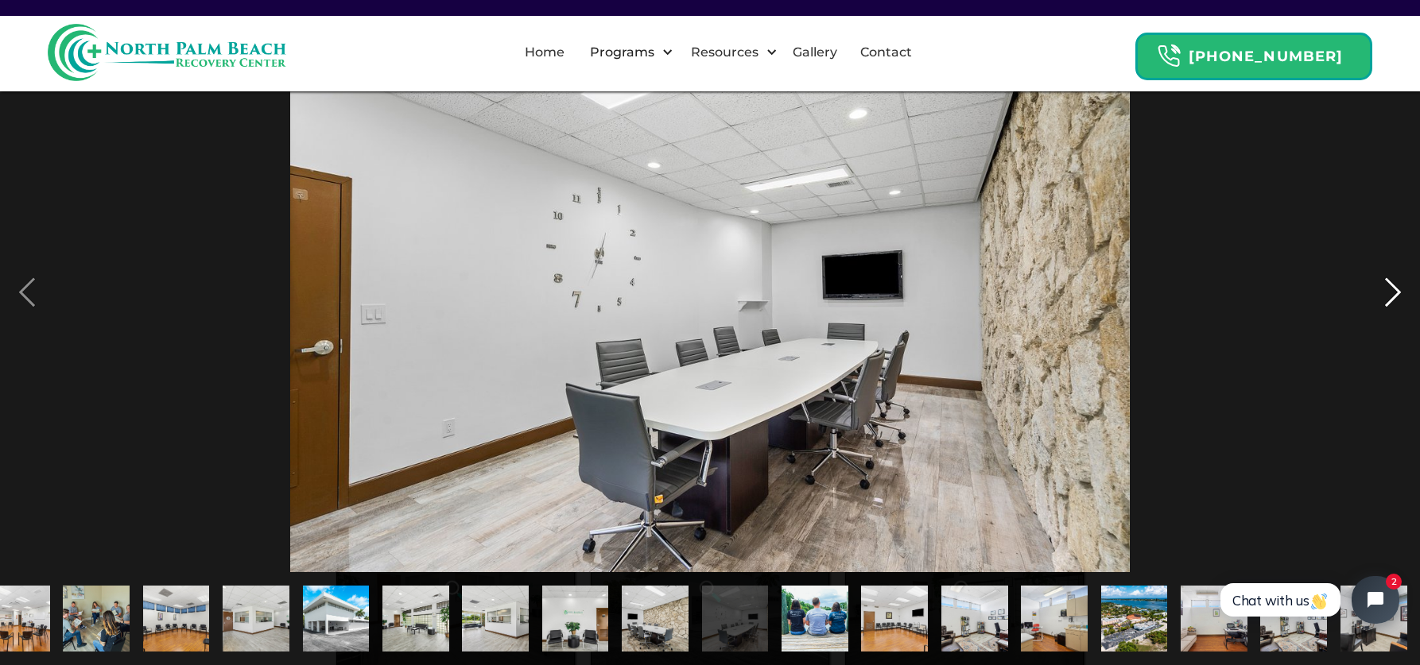
click at [1387, 280] on div "next image" at bounding box center [1393, 293] width 54 height 559
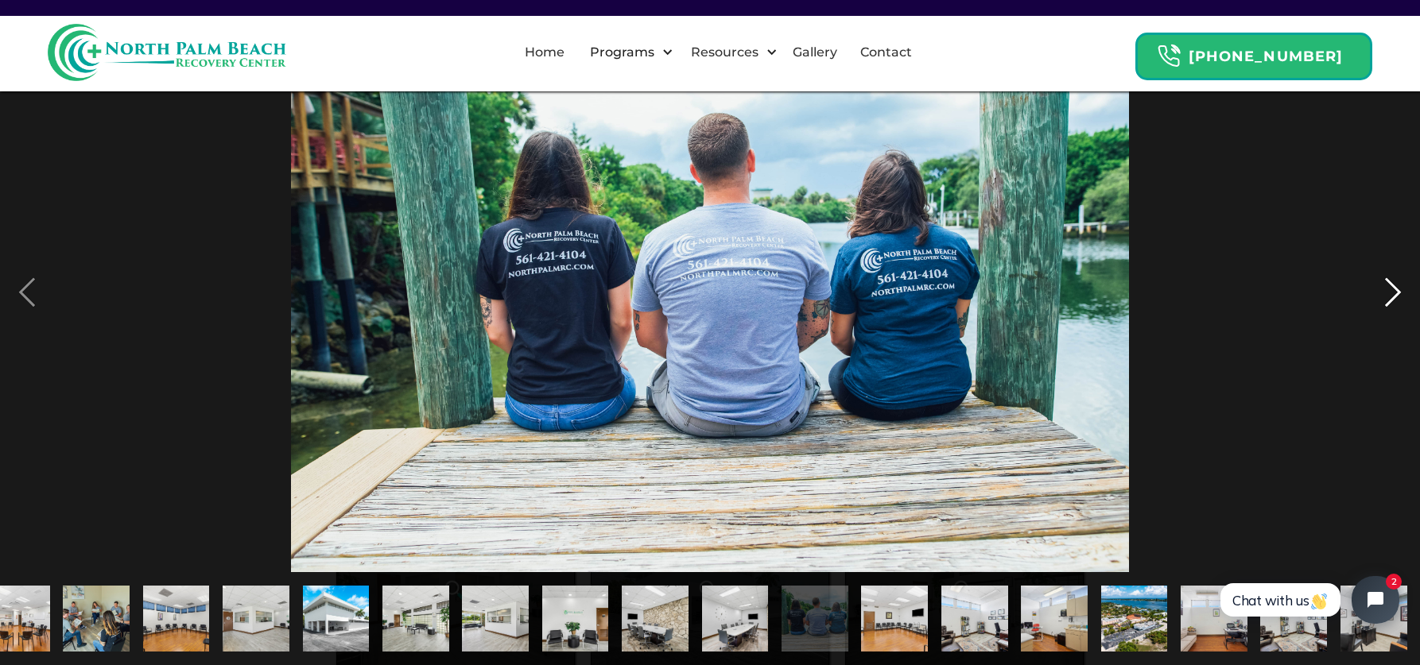
click at [1386, 293] on div "next image" at bounding box center [1393, 293] width 54 height 559
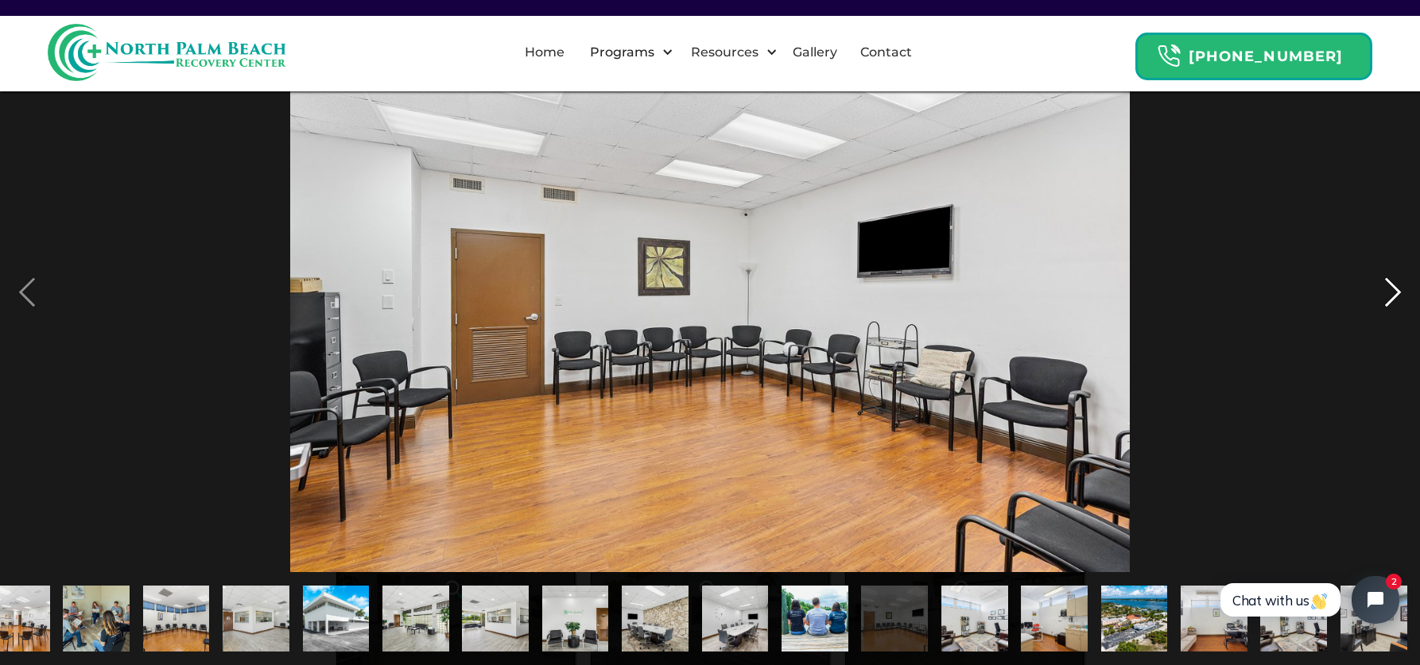
click at [1386, 293] on div "next image" at bounding box center [1393, 293] width 54 height 559
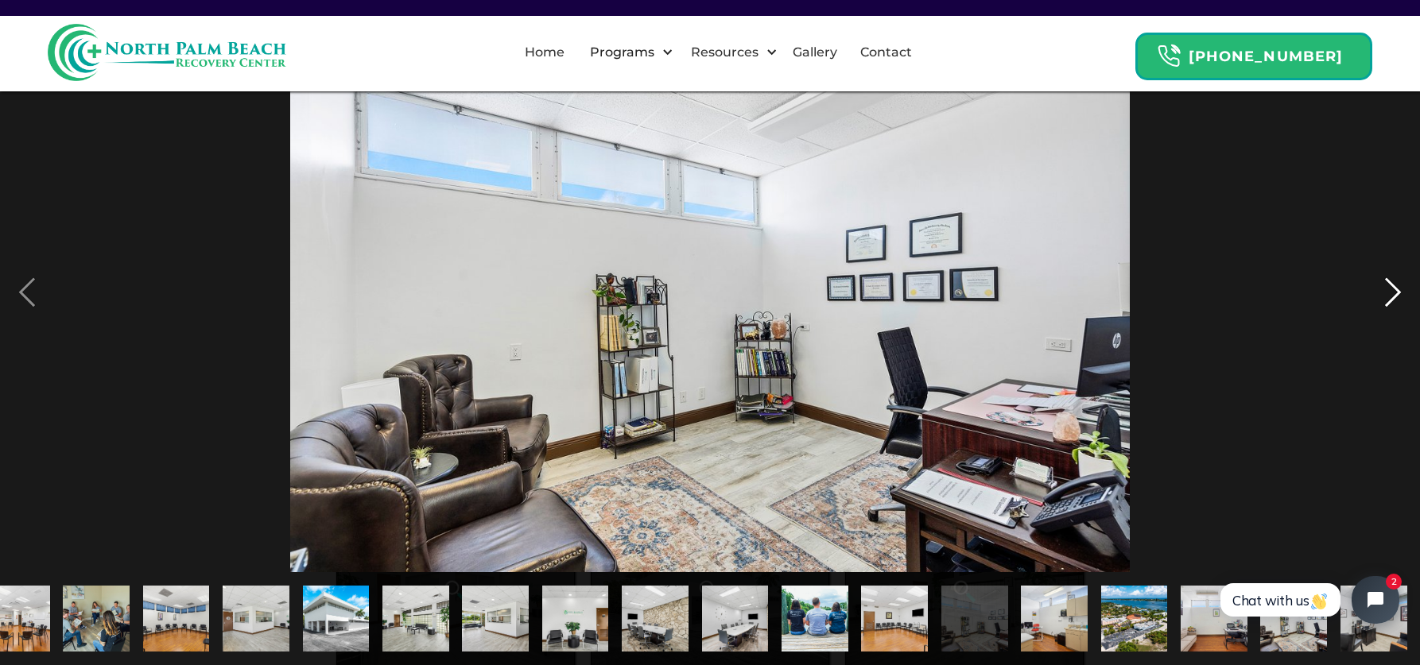
click at [1388, 293] on div "next image" at bounding box center [1393, 293] width 54 height 559
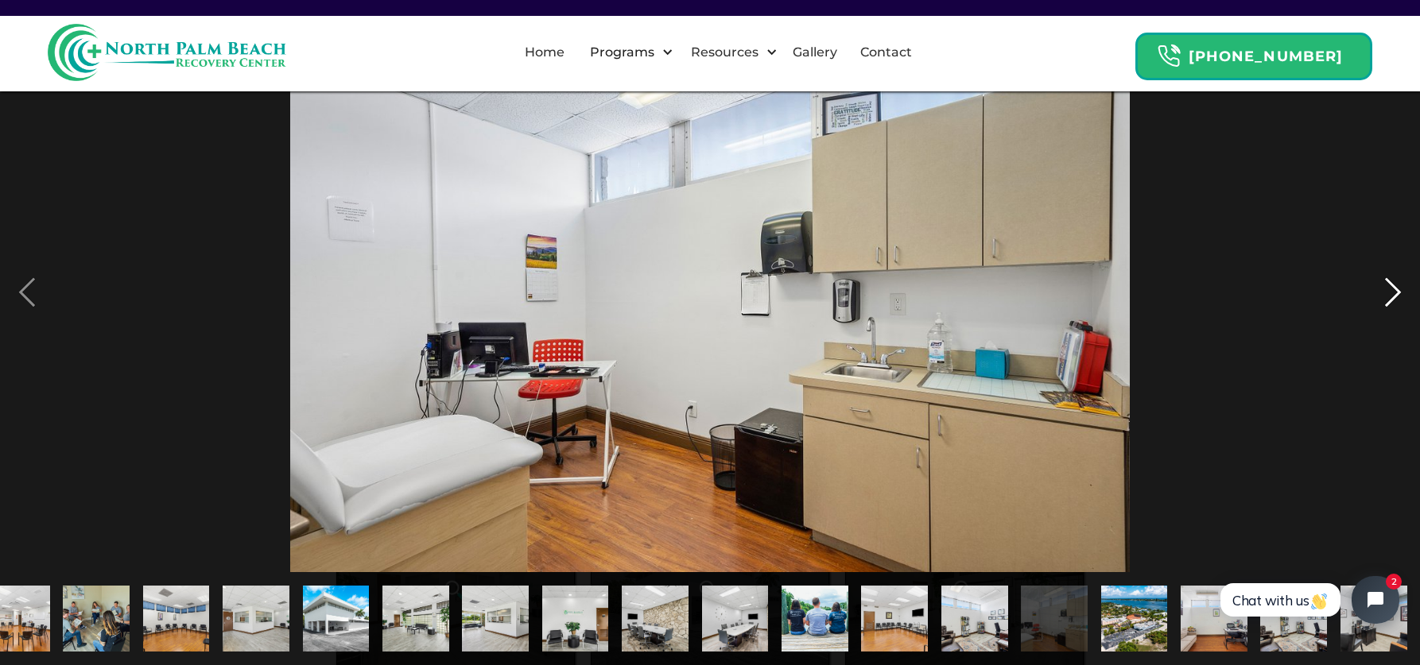
click at [1392, 293] on div "next image" at bounding box center [1393, 293] width 54 height 559
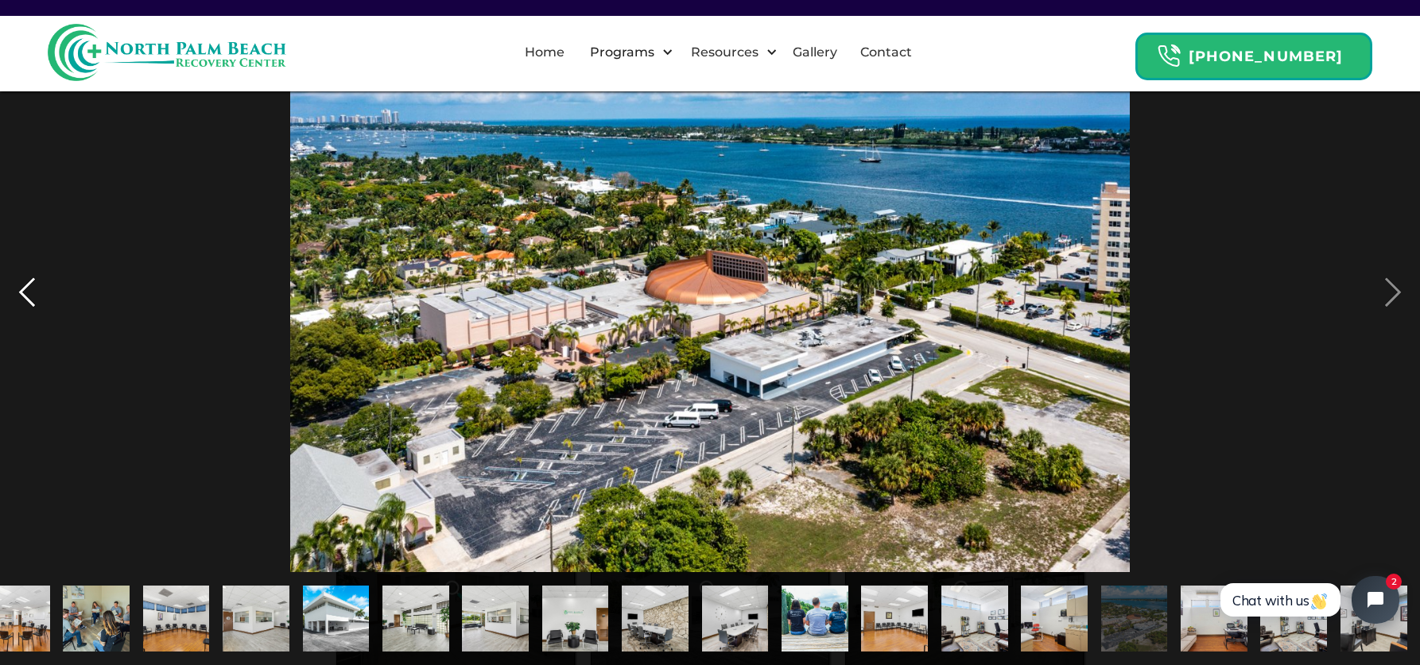
click at [11, 284] on div "previous image" at bounding box center [27, 293] width 54 height 559
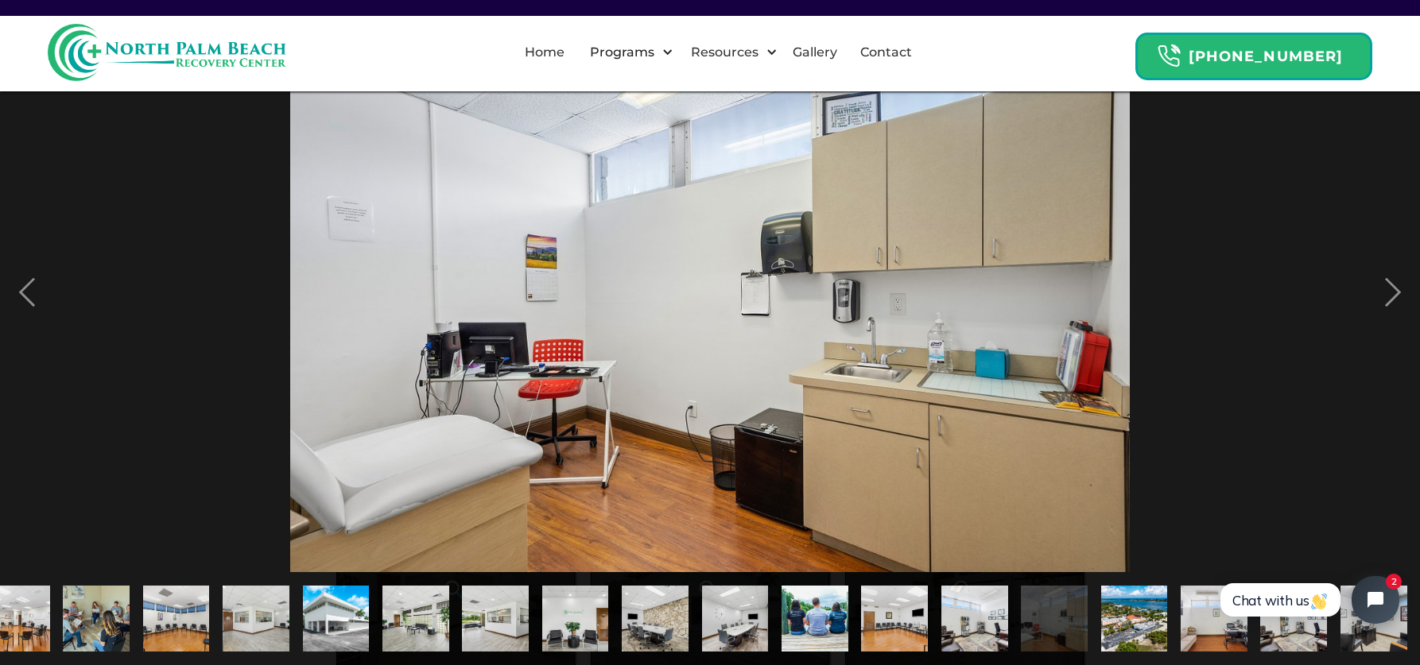
click at [572, 631] on img "show item 11 of 21" at bounding box center [575, 619] width 100 height 67
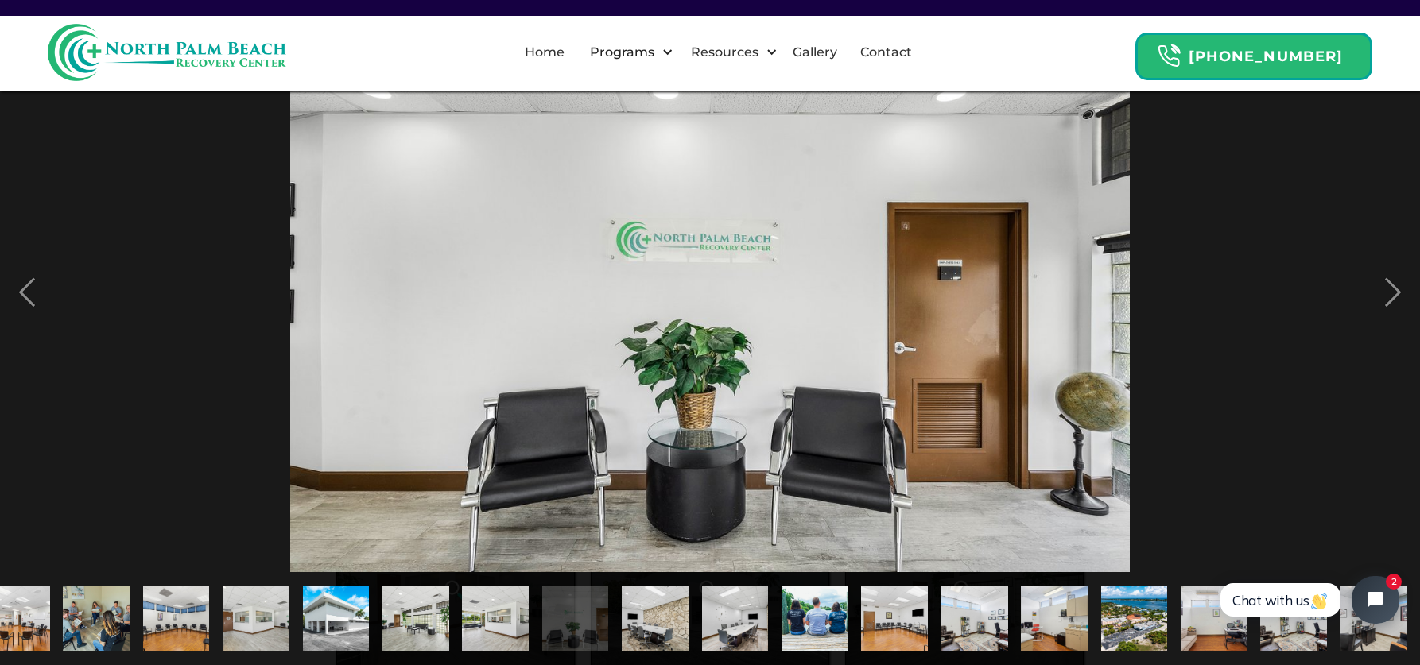
click at [514, 624] on img "show item 10 of 21" at bounding box center [495, 619] width 100 height 67
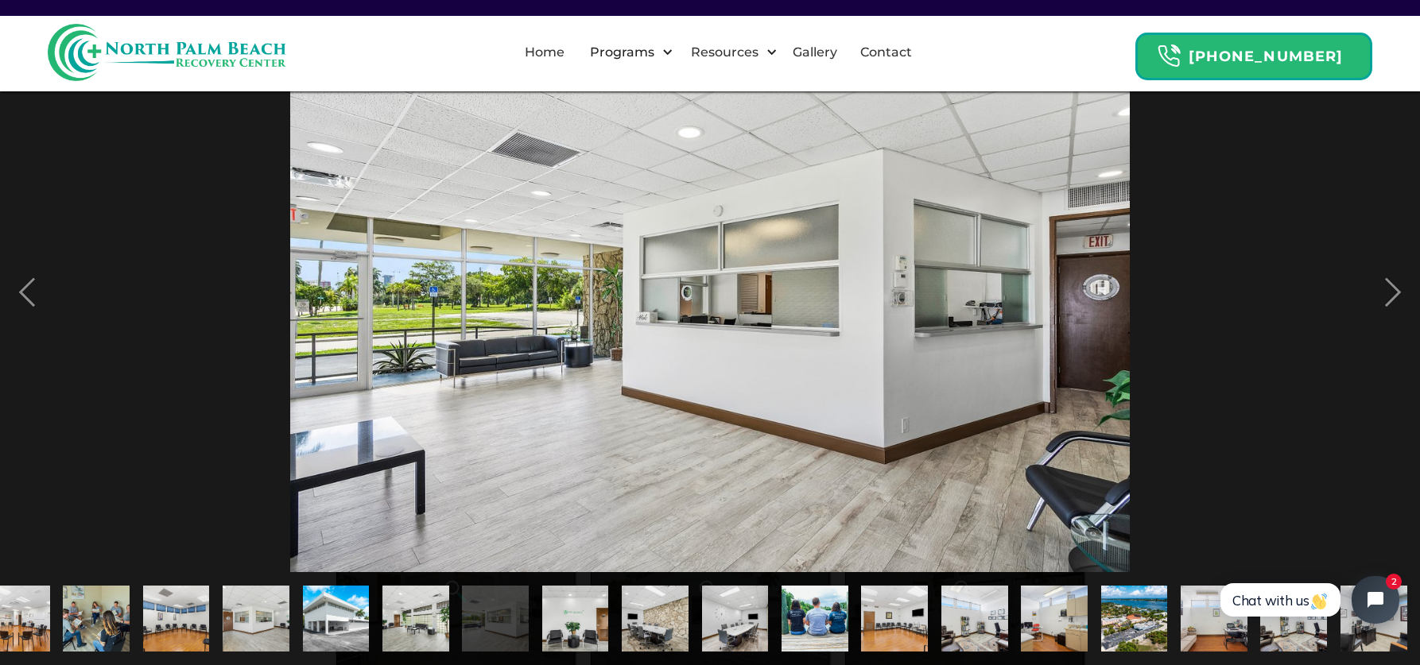
click at [425, 611] on img "show item 9 of 21" at bounding box center [415, 619] width 99 height 67
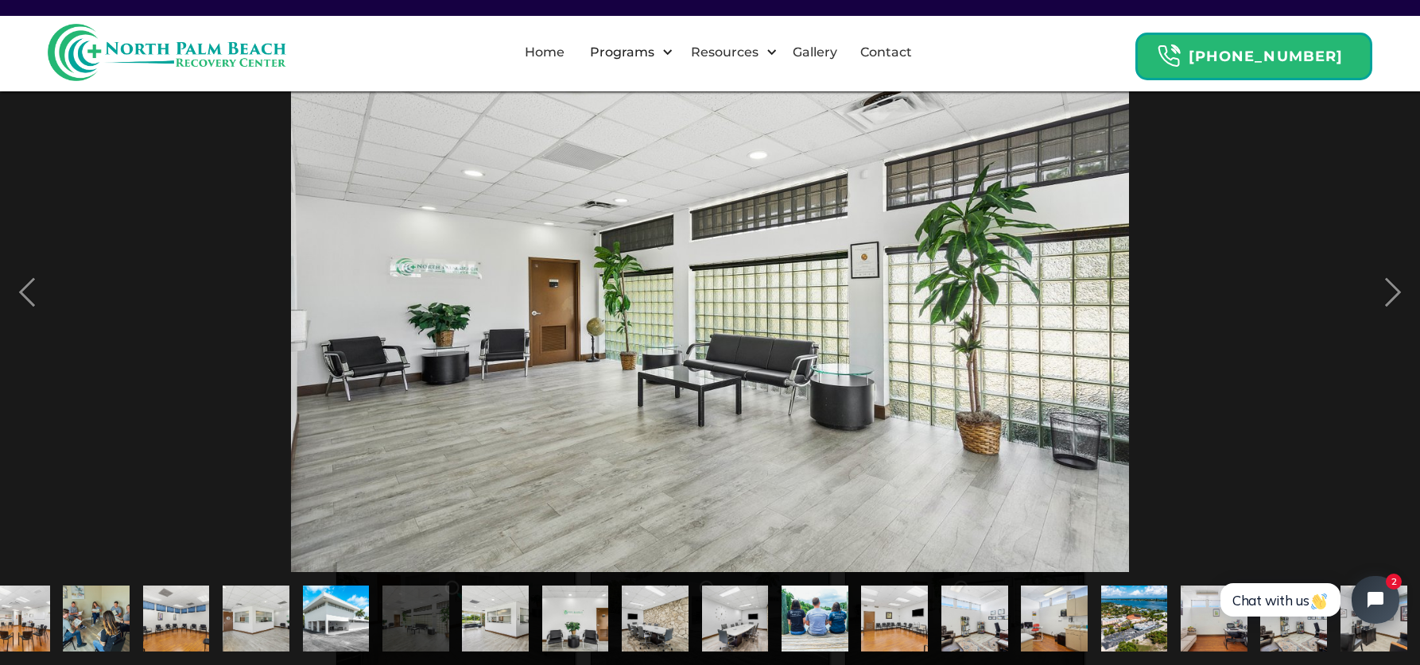
click at [359, 602] on img "show item 8 of 21" at bounding box center [336, 619] width 100 height 67
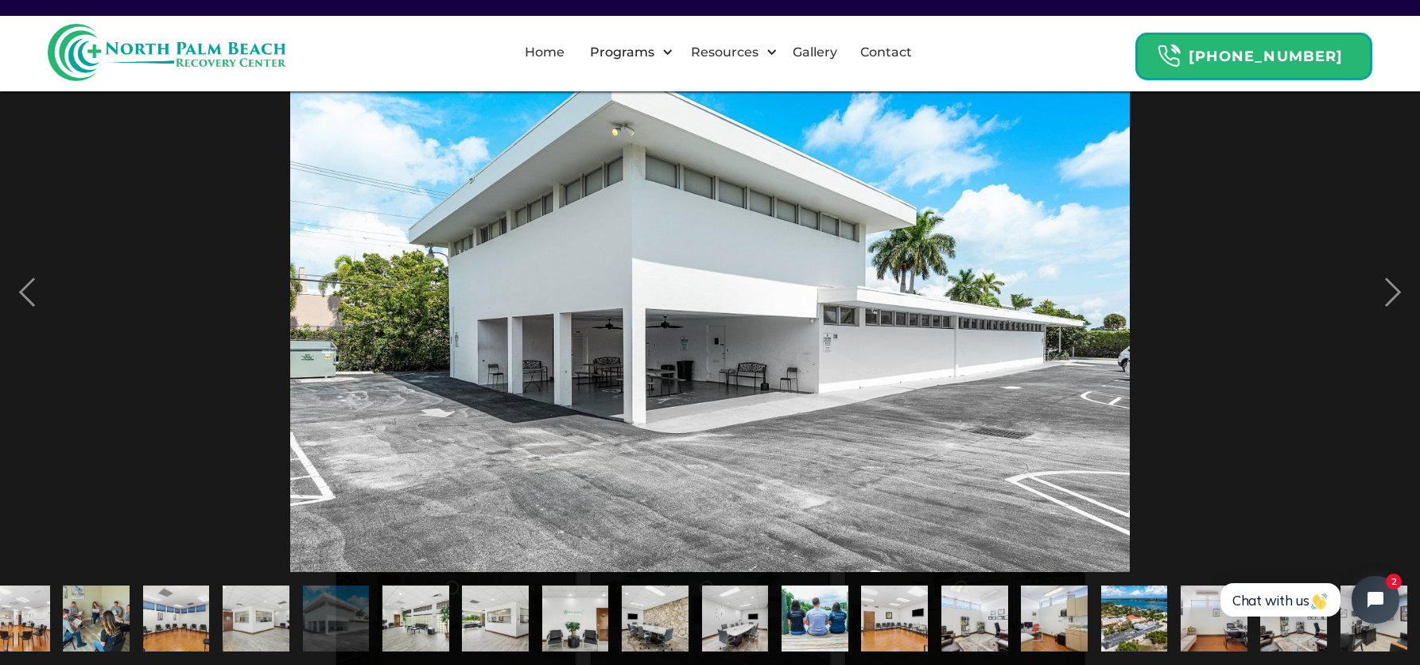
click at [929, 580] on div "show item 15 of 21" at bounding box center [895, 618] width 80 height 93
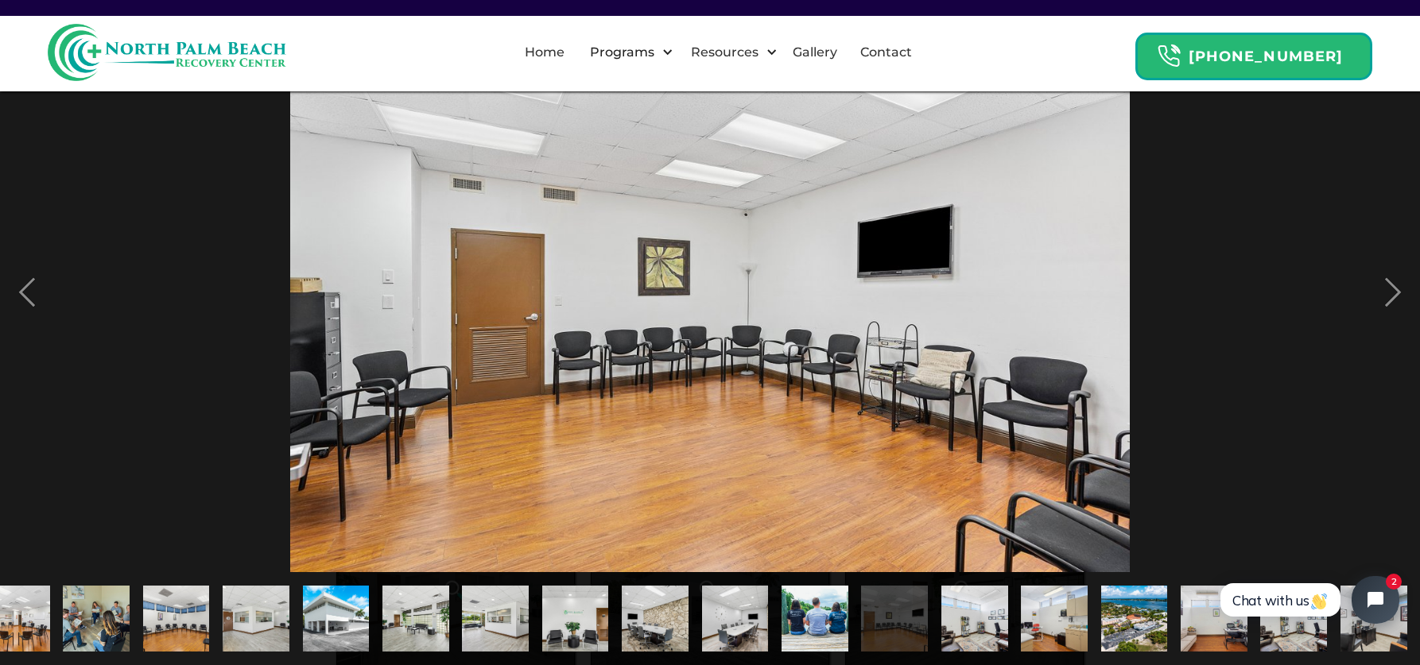
click at [684, 491] on img at bounding box center [709, 293] width 839 height 559
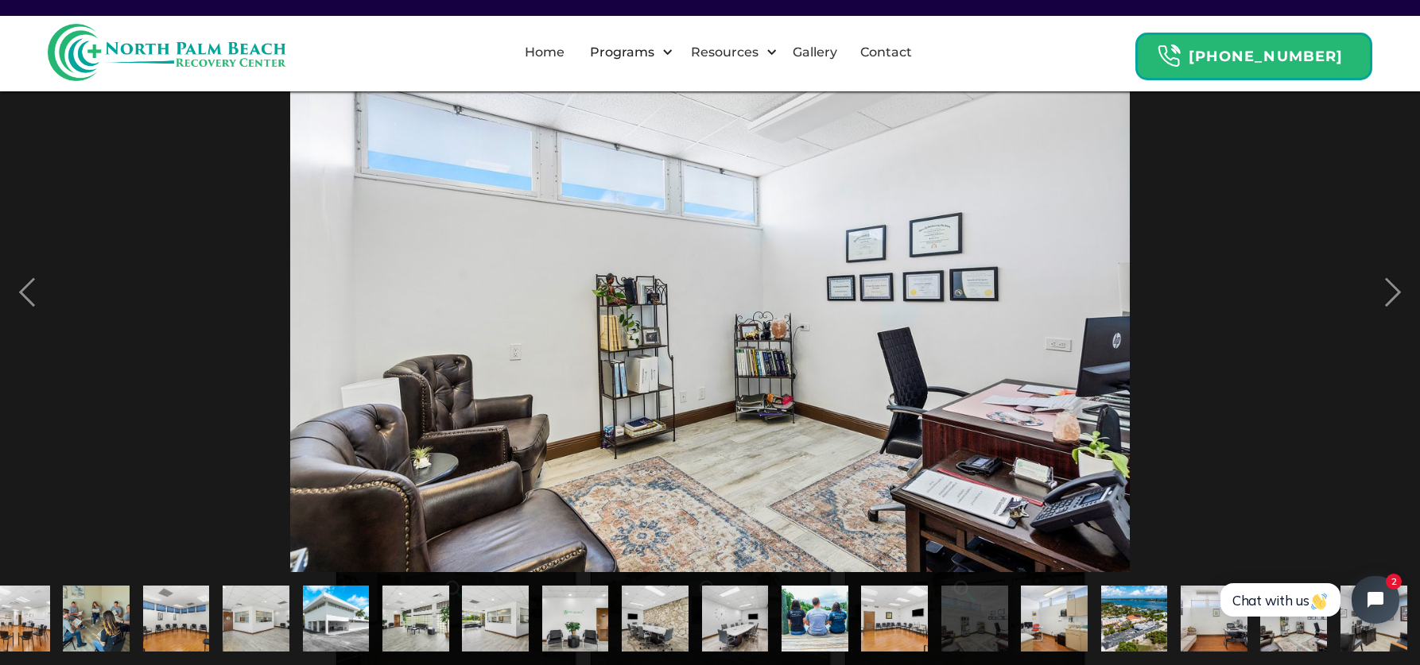
click at [684, 491] on img at bounding box center [709, 293] width 839 height 559
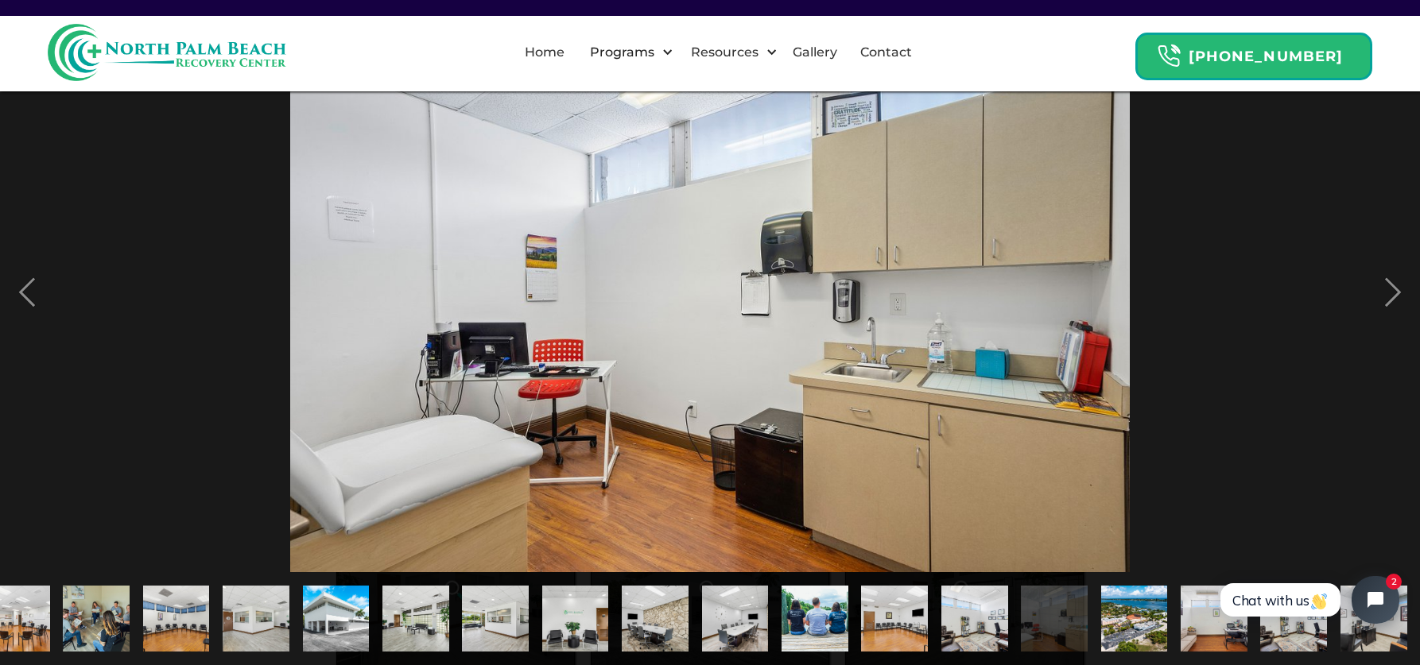
click html "Chat with us 2"
click at [1194, 619] on img "show item 19 of 21" at bounding box center [1214, 619] width 100 height 67
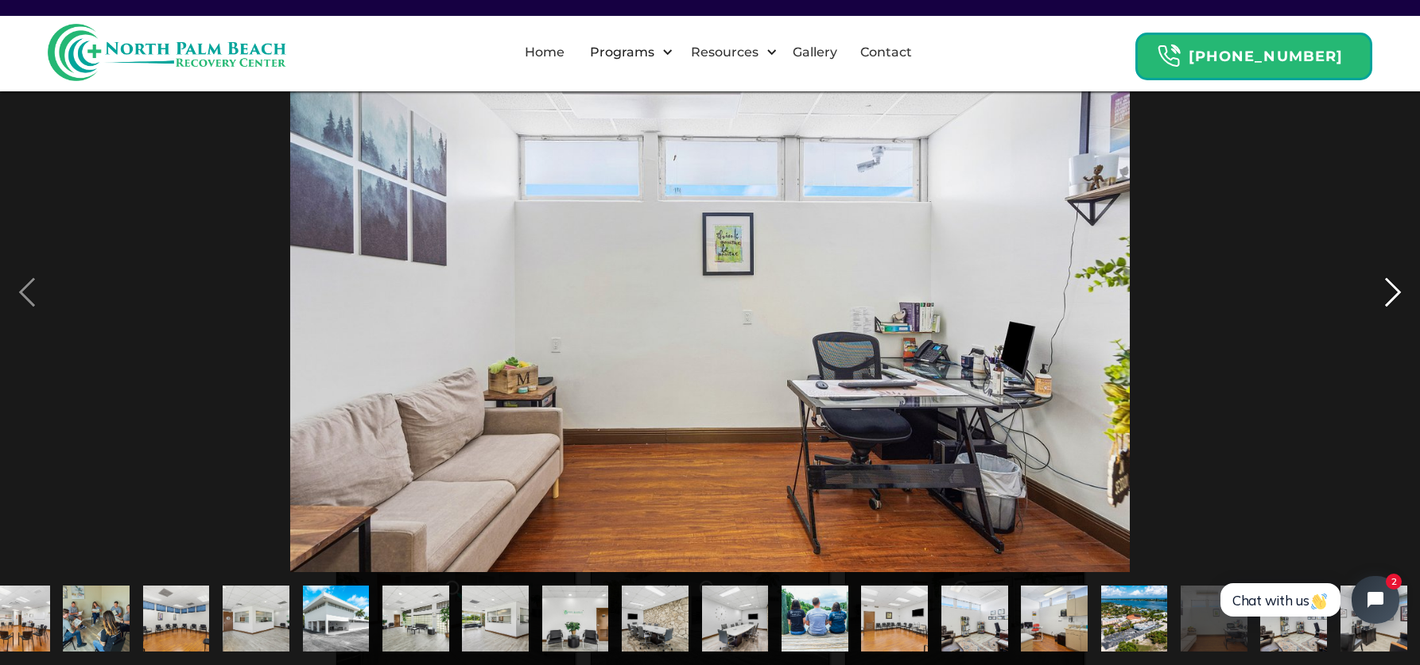
click at [1396, 297] on div "next image" at bounding box center [1393, 293] width 54 height 559
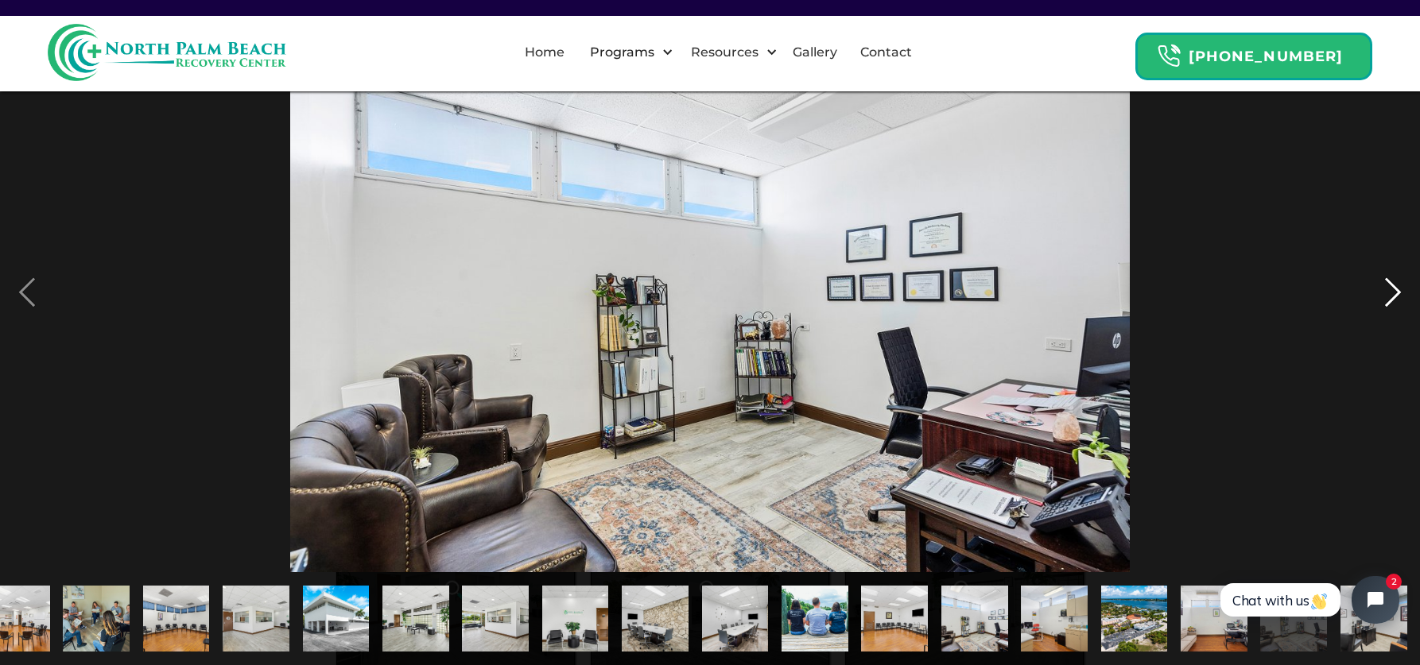
click at [1396, 297] on div "next image" at bounding box center [1393, 293] width 54 height 559
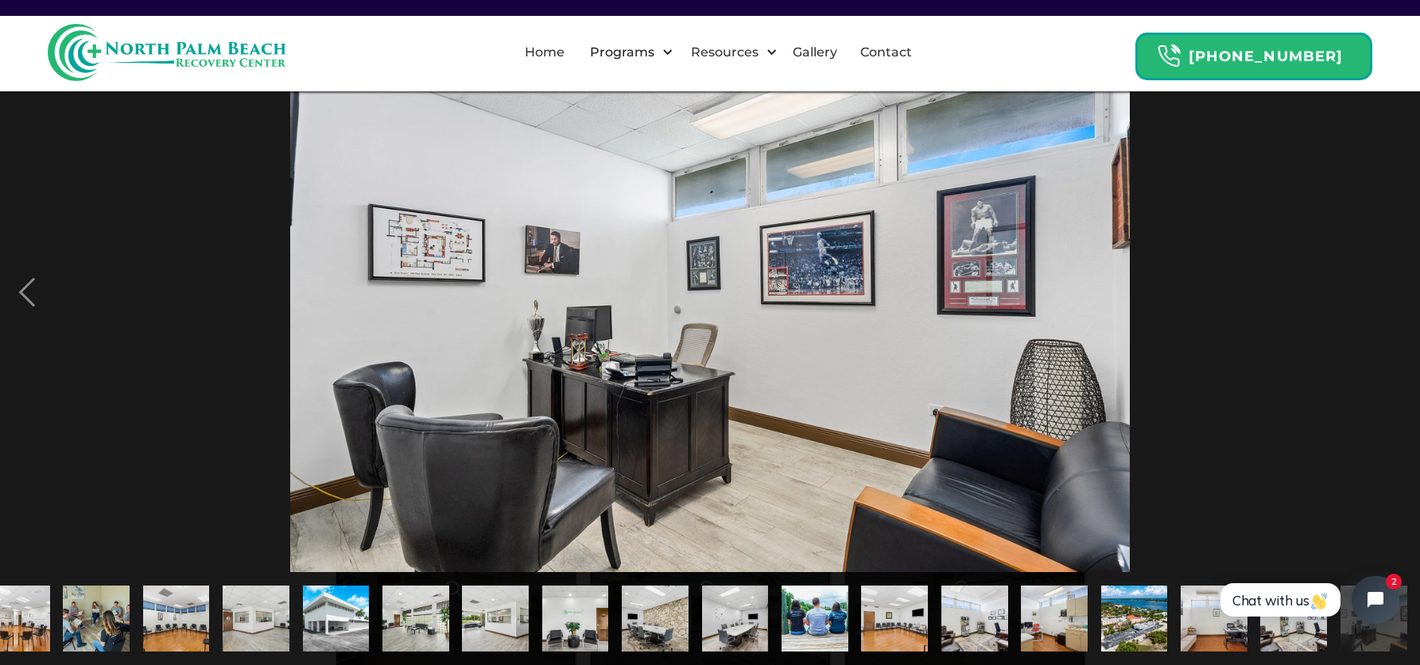
click at [1396, 297] on div "next image" at bounding box center [1393, 293] width 54 height 559
click at [1394, 297] on div "next image" at bounding box center [1393, 293] width 54 height 559
click at [472, 268] on img at bounding box center [709, 293] width 839 height 559
